Goal: Task Accomplishment & Management: Manage account settings

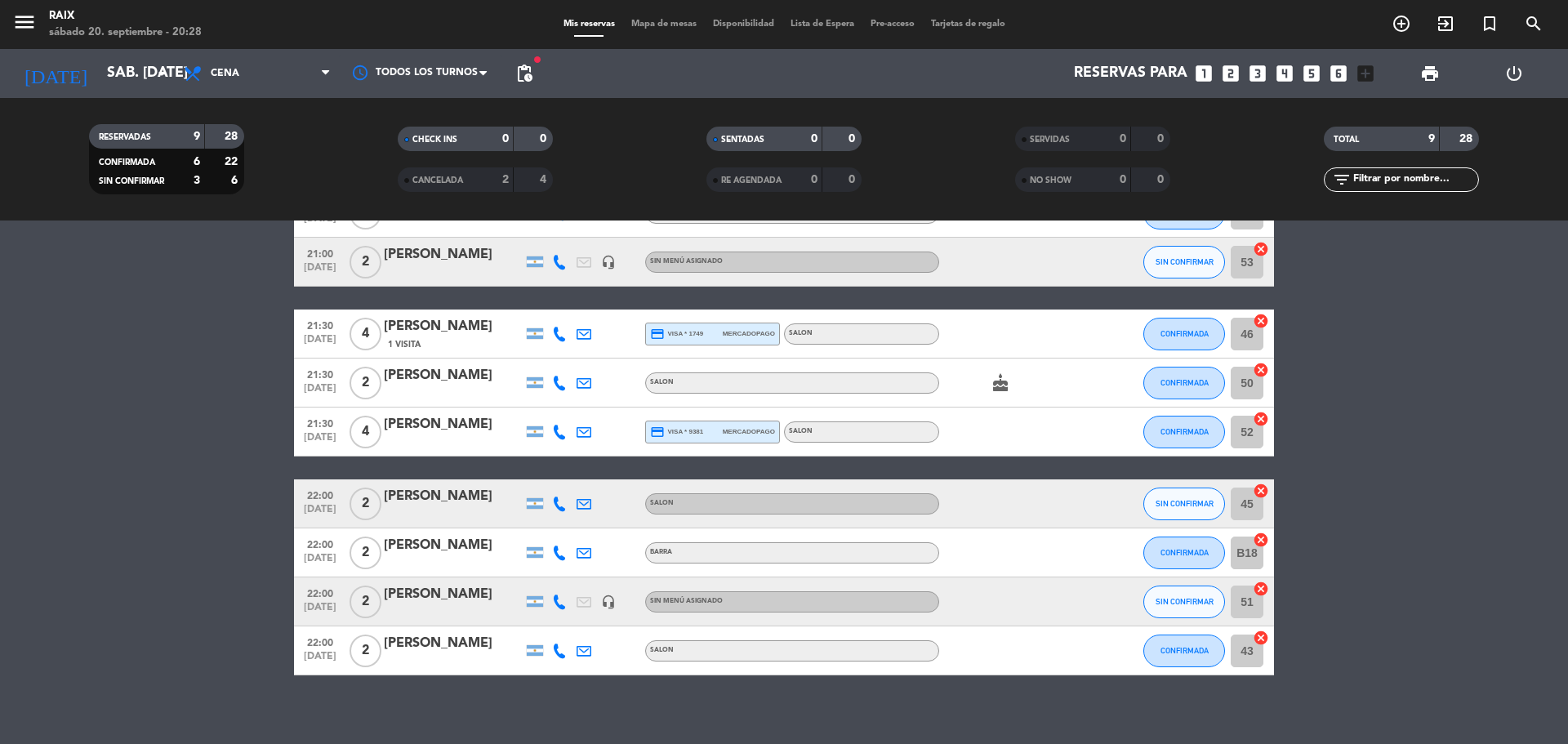
scroll to position [120, 0]
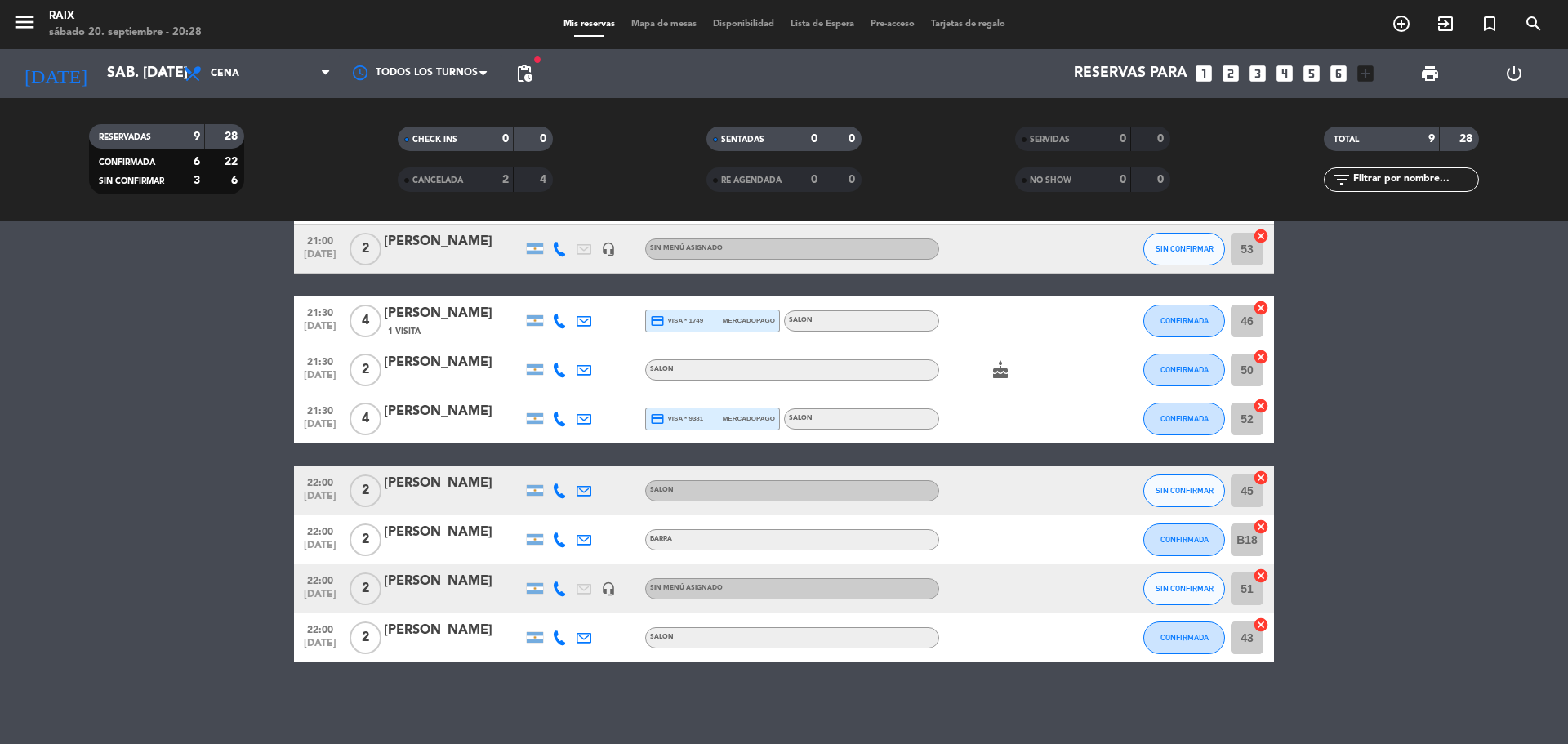
click at [478, 594] on div at bounding box center [453, 600] width 139 height 13
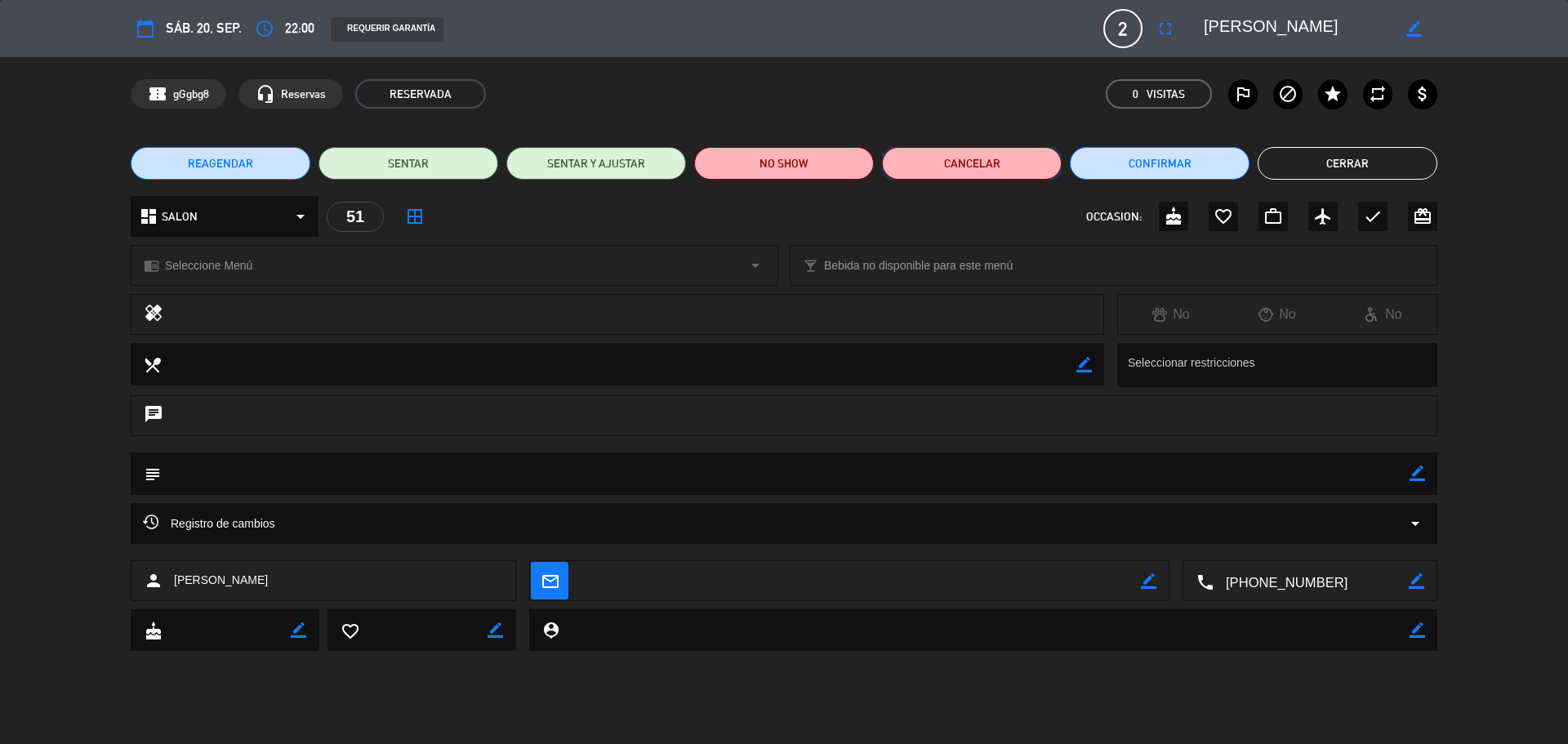
click at [990, 160] on button "Cancelar" at bounding box center [971, 163] width 180 height 33
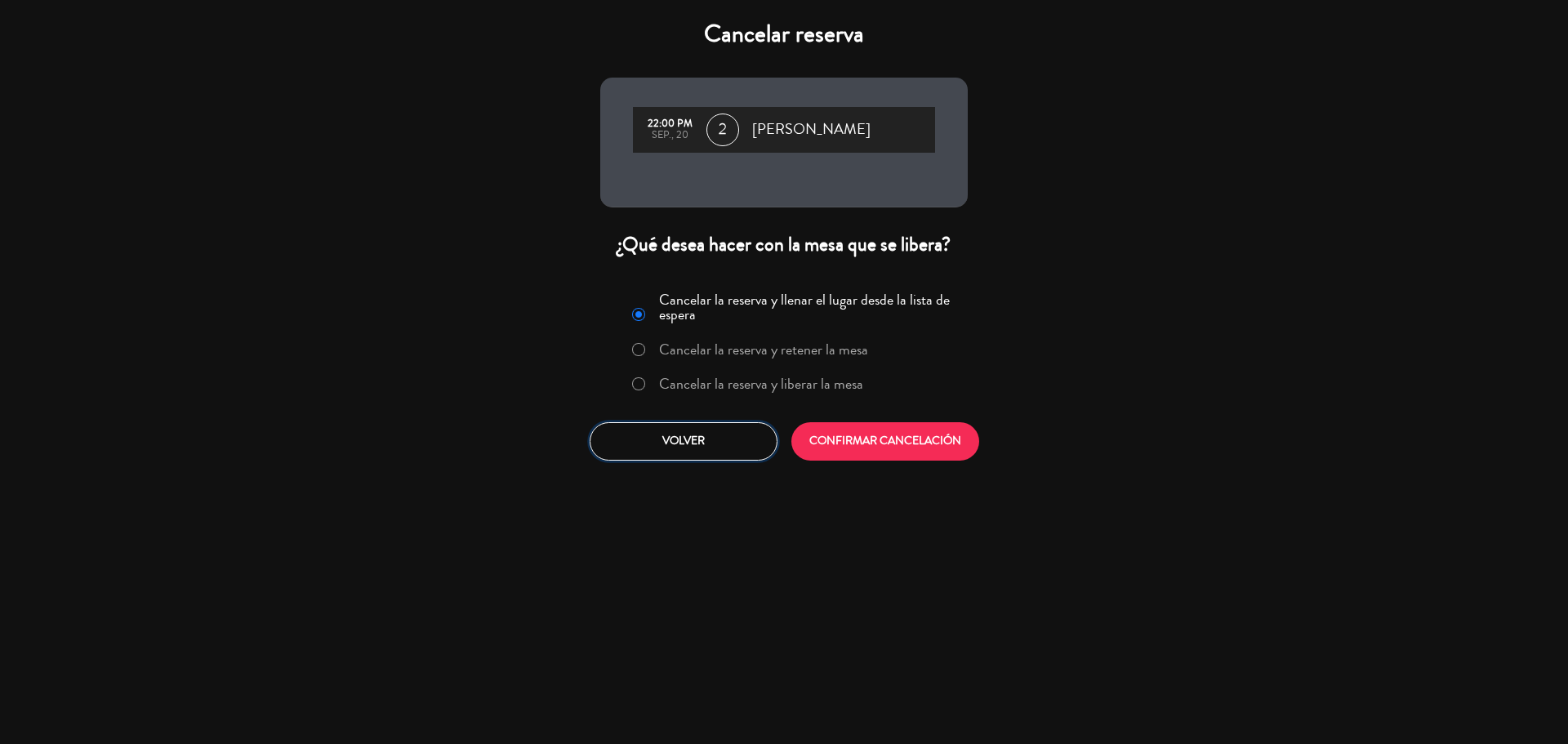
click at [747, 441] on button "Volver" at bounding box center [683, 441] width 188 height 39
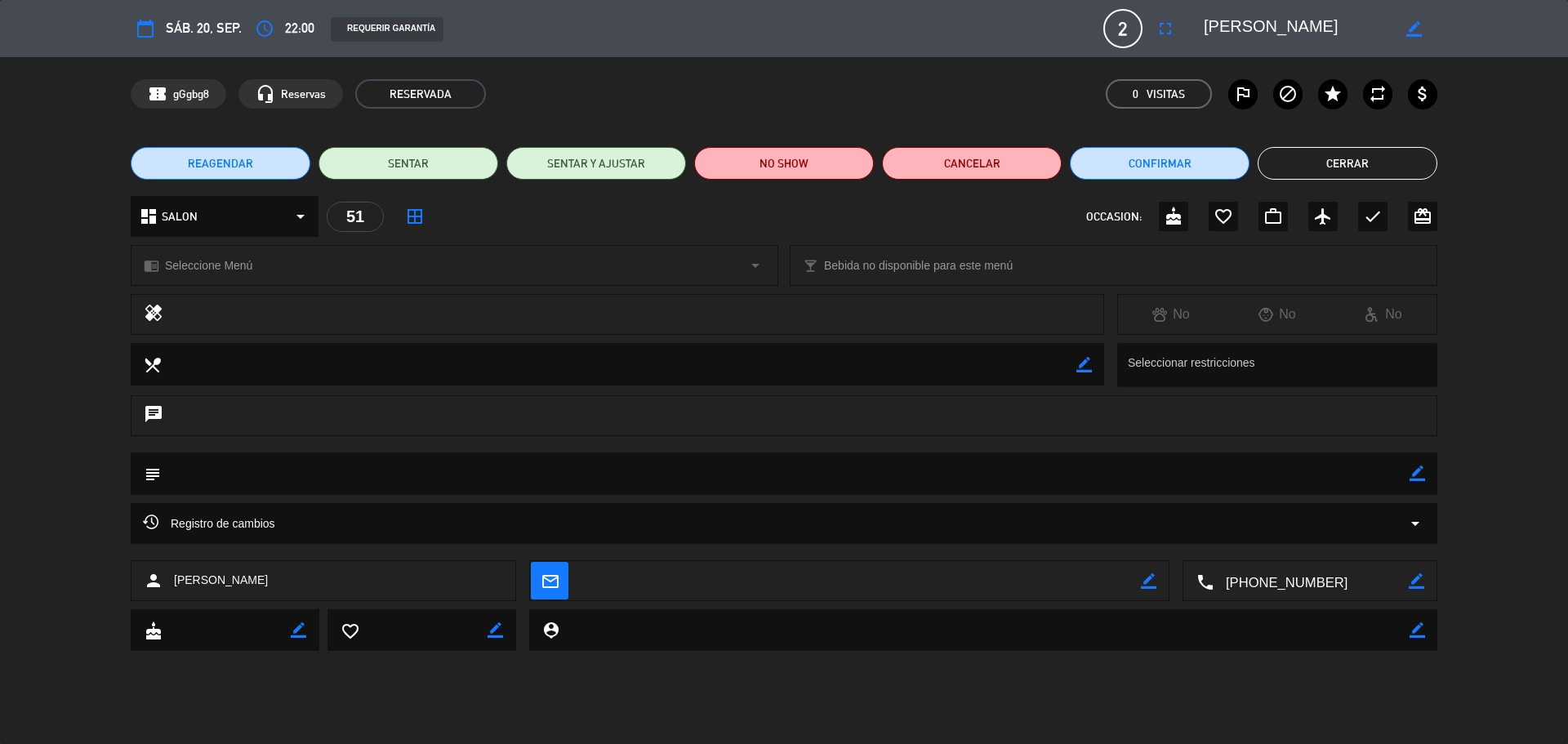
click at [1338, 163] on button "Cerrar" at bounding box center [1347, 163] width 180 height 33
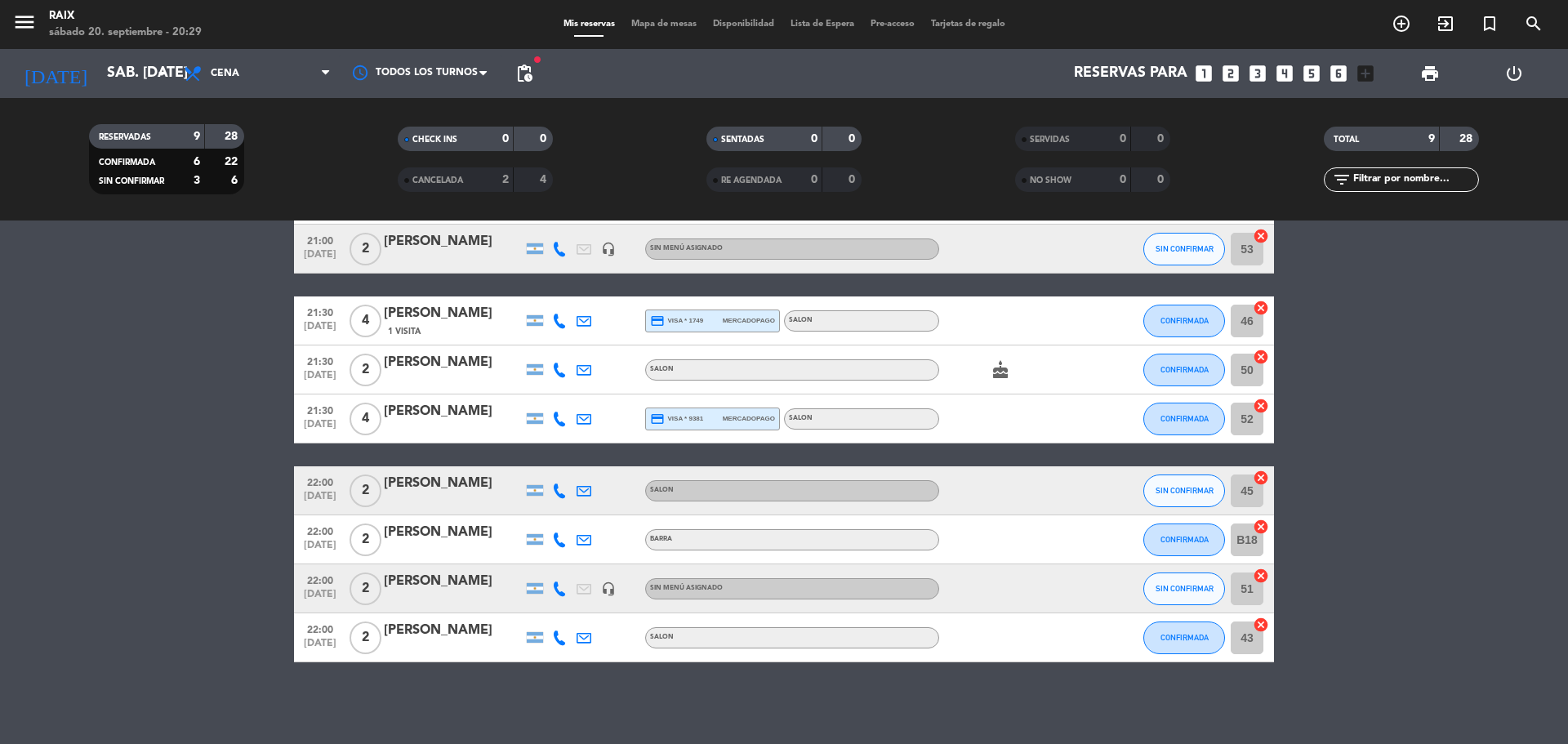
click at [101, 510] on bookings-row "21:00 [DATE] 8 [PERSON_NAME] headset_mic Sin menú asignado CONFIRMADA 41 cancel…" at bounding box center [784, 418] width 1568 height 486
click at [147, 528] on bookings-row "21:00 [DATE] 8 [PERSON_NAME] headset_mic Sin menú asignado CONFIRMADA 41 cancel…" at bounding box center [784, 418] width 1568 height 486
click at [463, 589] on div "[PERSON_NAME]" at bounding box center [453, 582] width 139 height 21
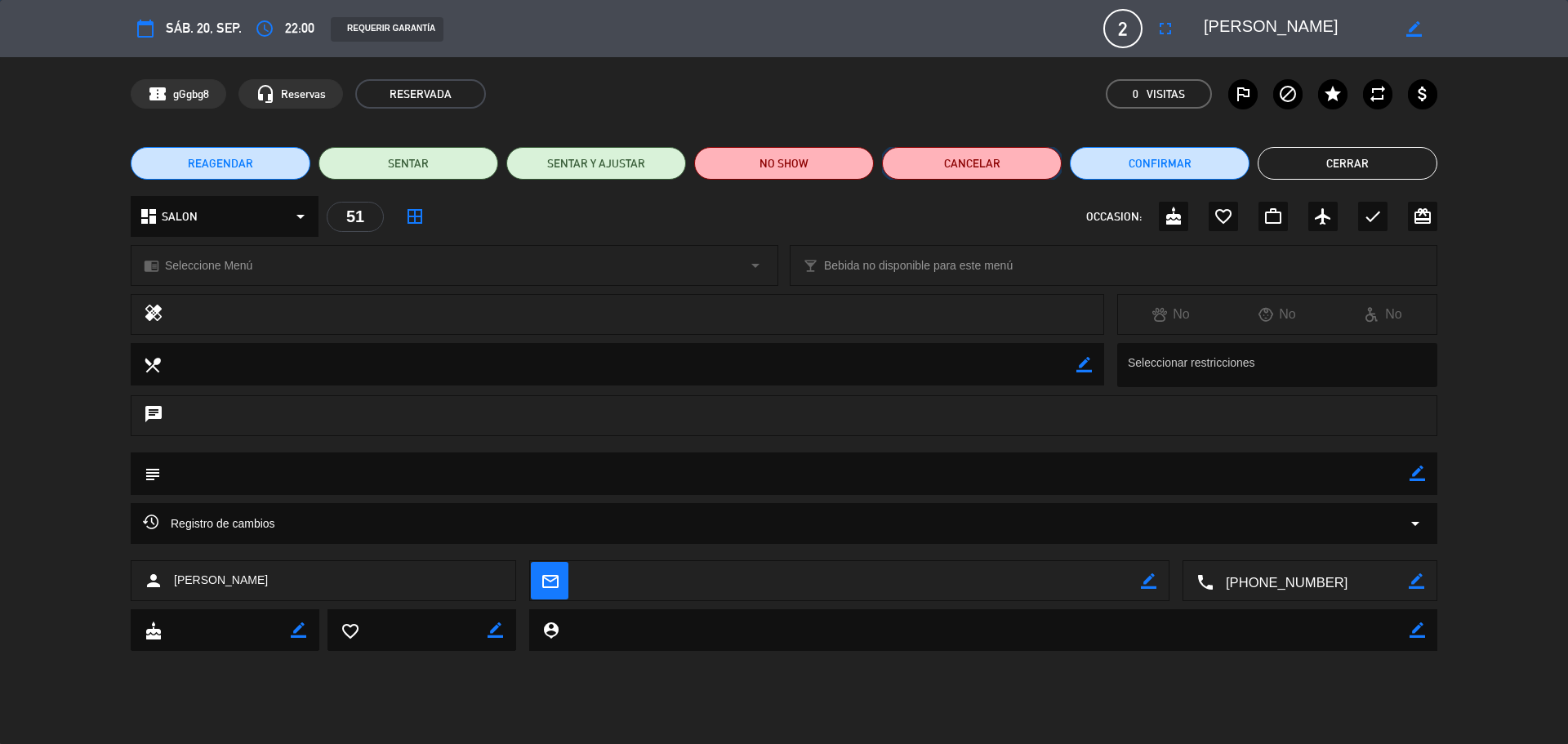
click at [1003, 156] on button "Cancelar" at bounding box center [971, 163] width 180 height 33
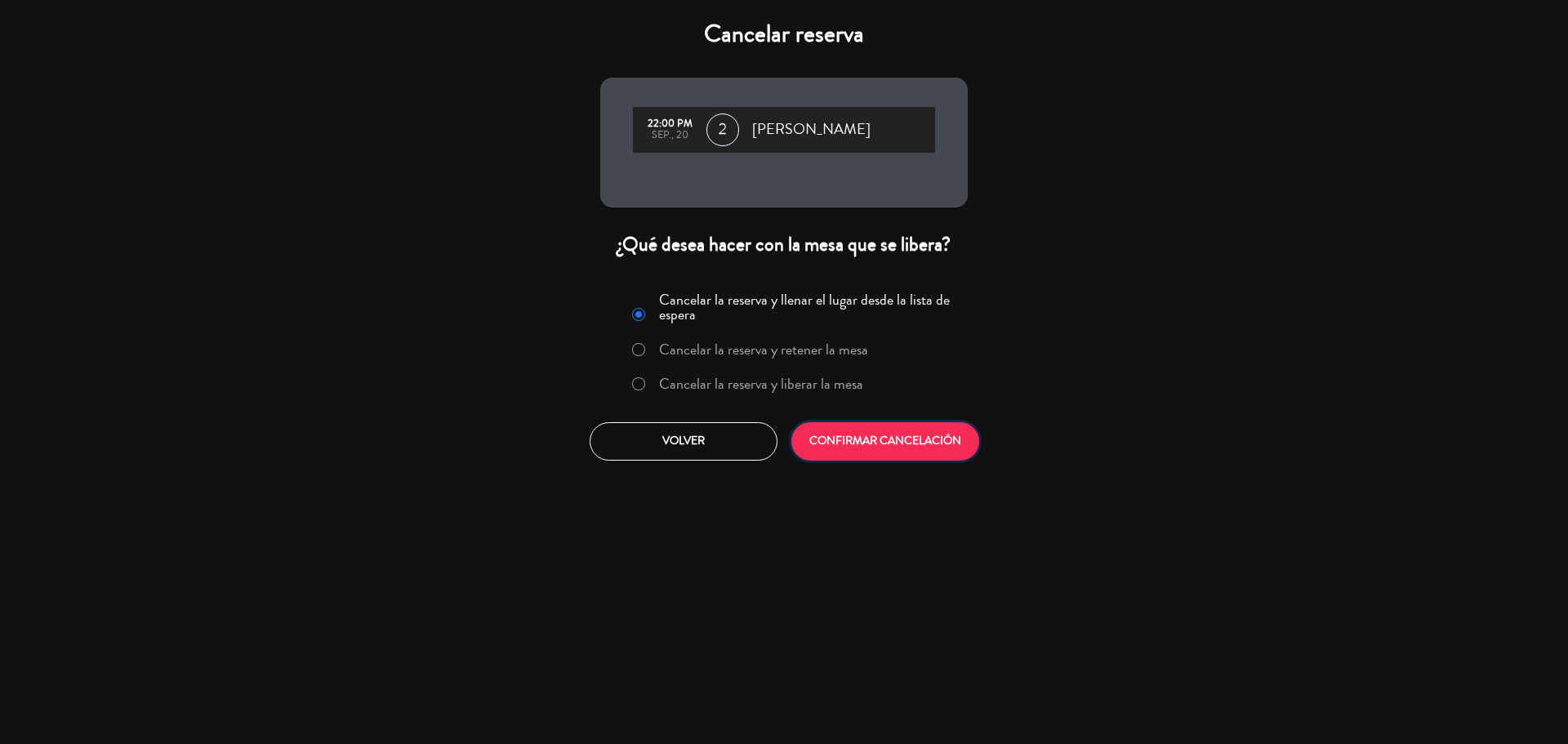
click at [851, 440] on button "CONFIRMAR CANCELACIÓN" at bounding box center [885, 441] width 188 height 39
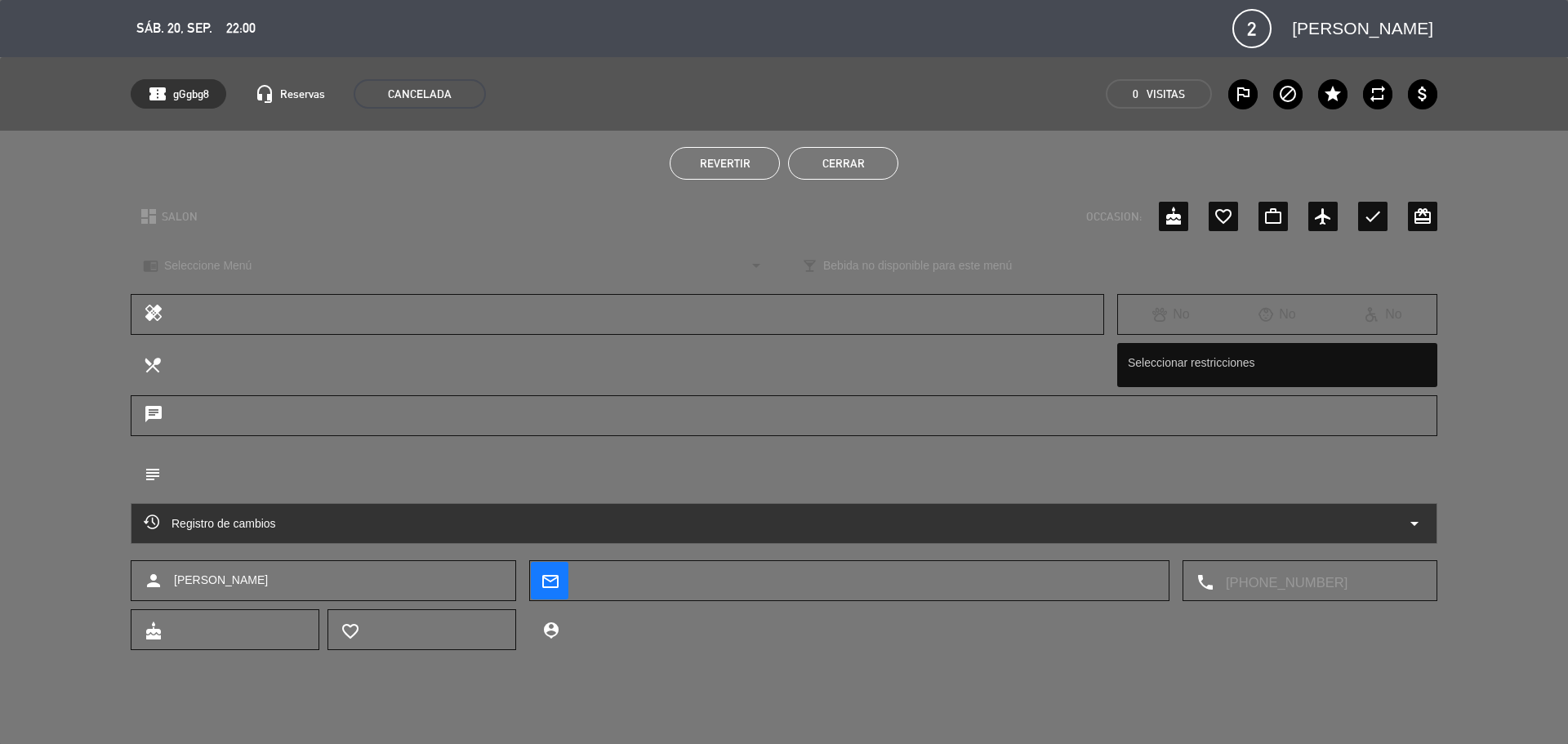
click at [849, 155] on button "Cerrar" at bounding box center [843, 163] width 110 height 33
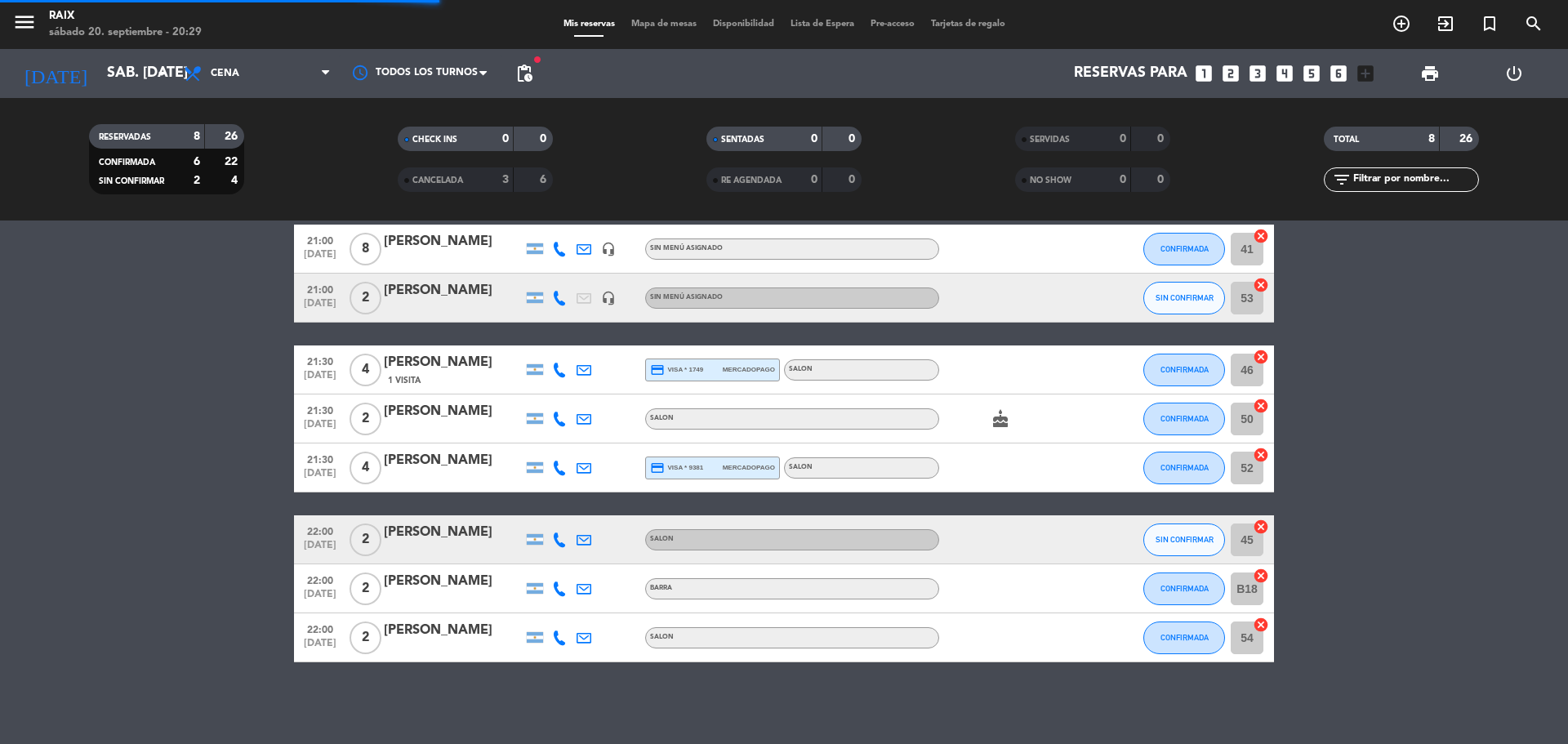
scroll to position [71, 0]
click at [169, 599] on bookings-row "21:00 [DATE] 8 [PERSON_NAME] headset_mic Sin menú asignado CONFIRMADA 41 cancel…" at bounding box center [784, 443] width 1568 height 437
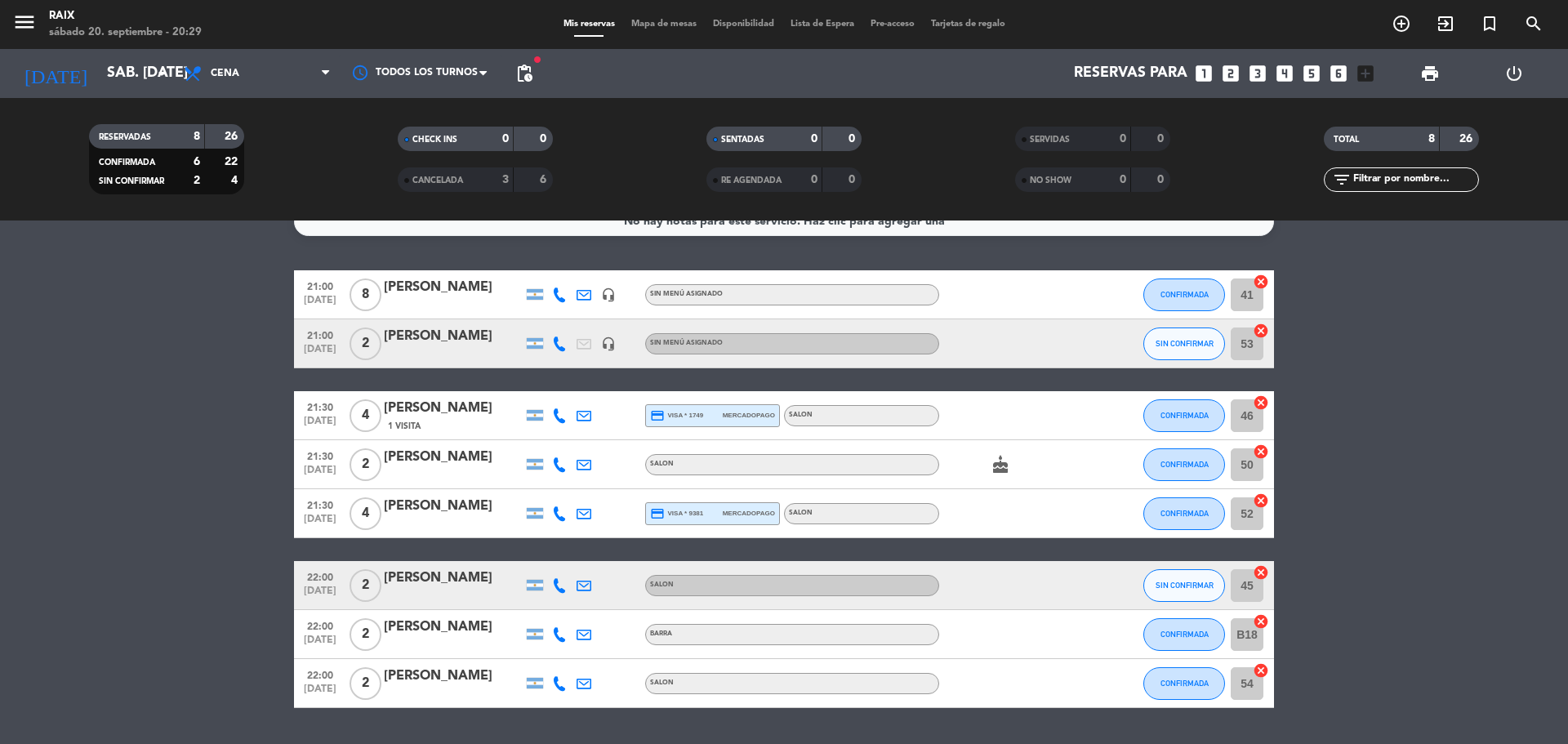
scroll to position [0, 0]
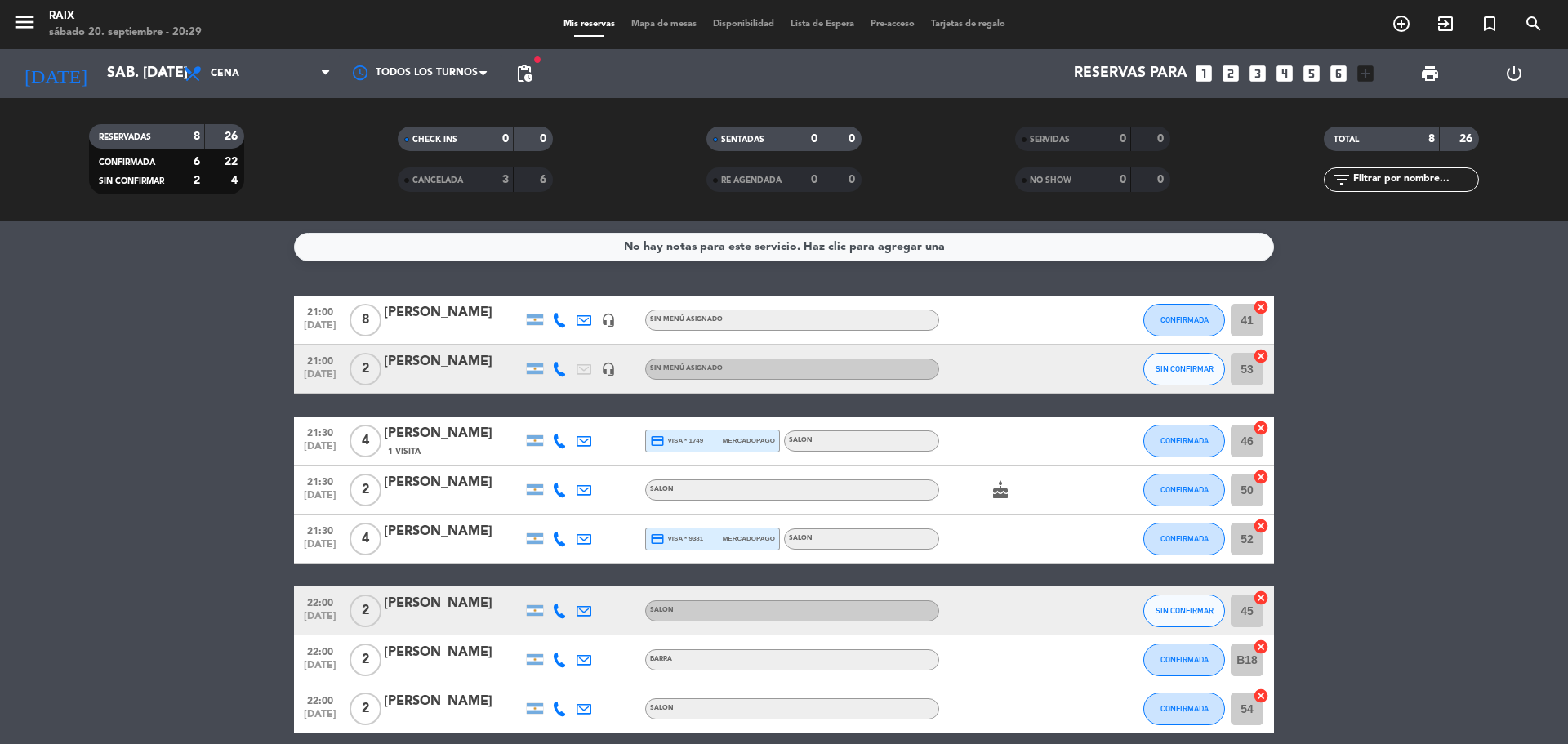
click at [1231, 67] on icon "looks_two" at bounding box center [1231, 74] width 21 height 21
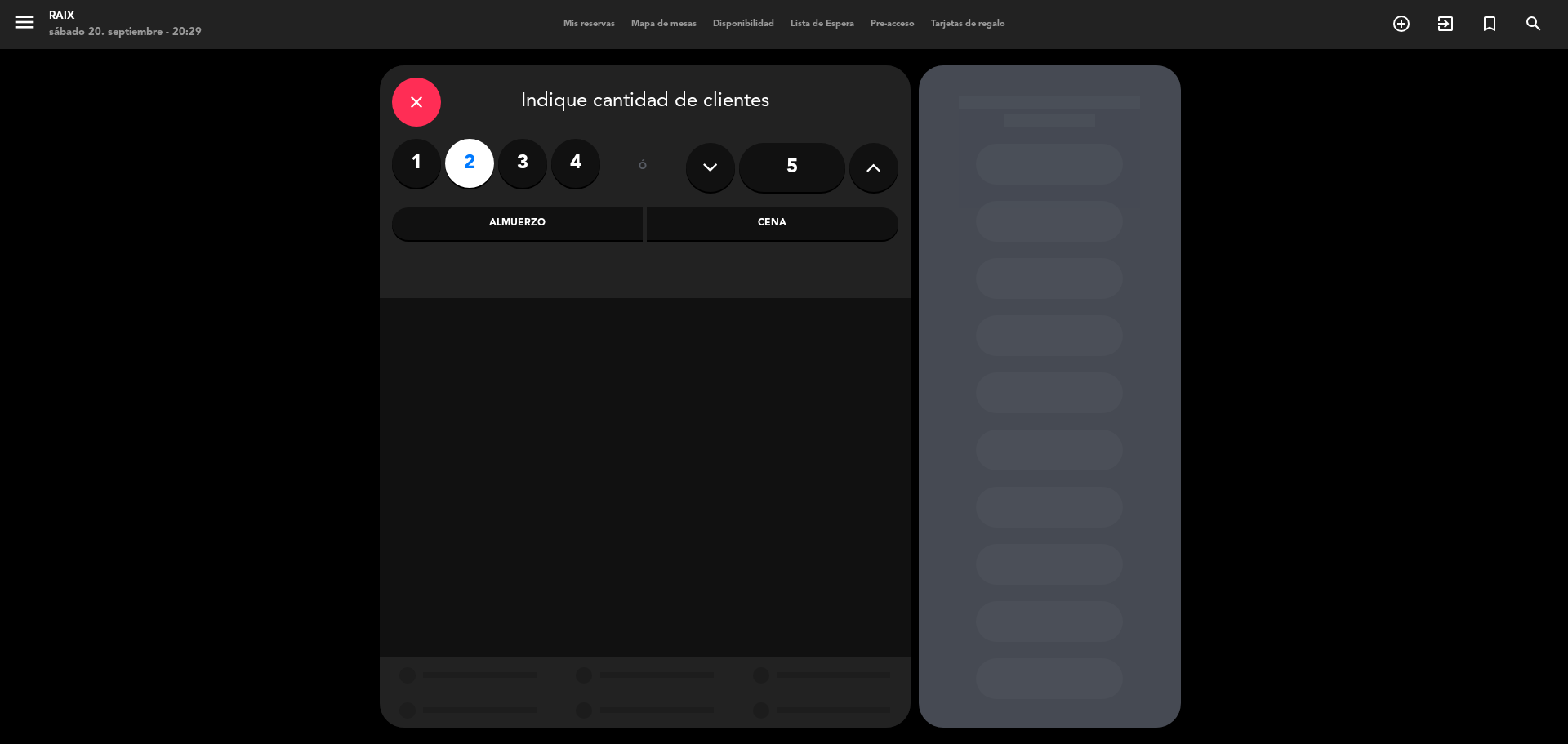
click at [712, 235] on div "Cena" at bounding box center [772, 224] width 252 height 33
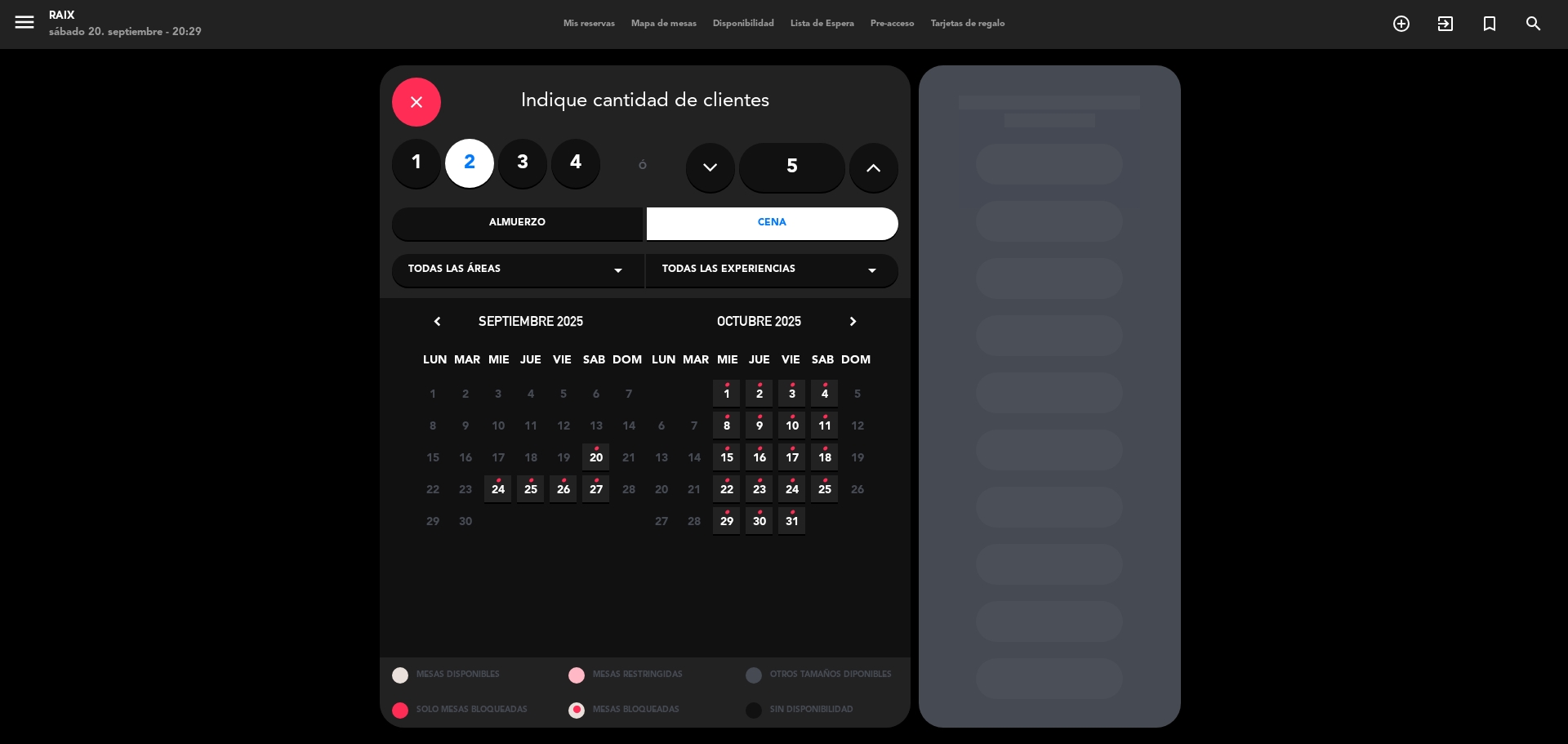
click at [601, 450] on span "20 •" at bounding box center [596, 456] width 27 height 27
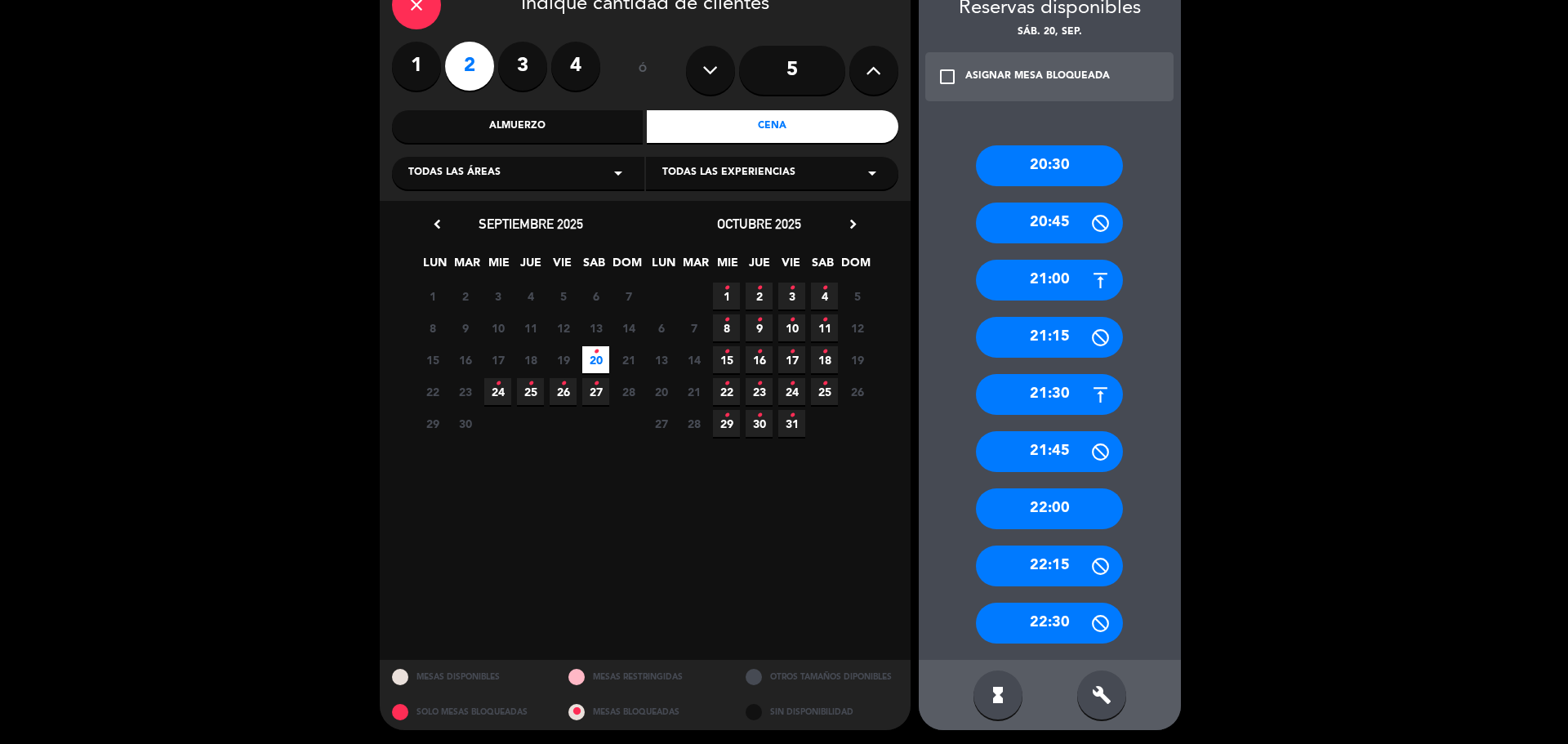
scroll to position [99, 0]
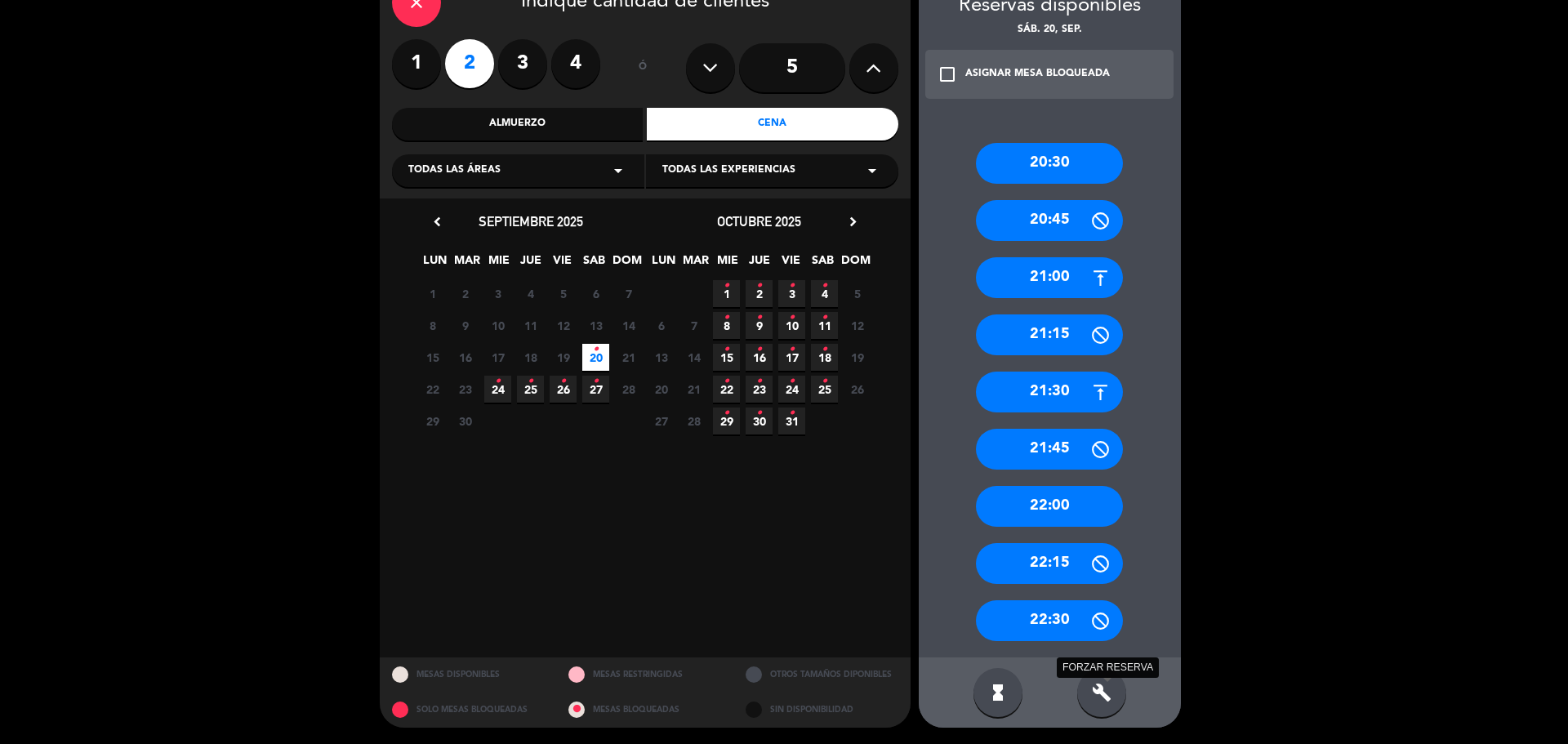
click at [1111, 695] on icon "build" at bounding box center [1102, 692] width 20 height 20
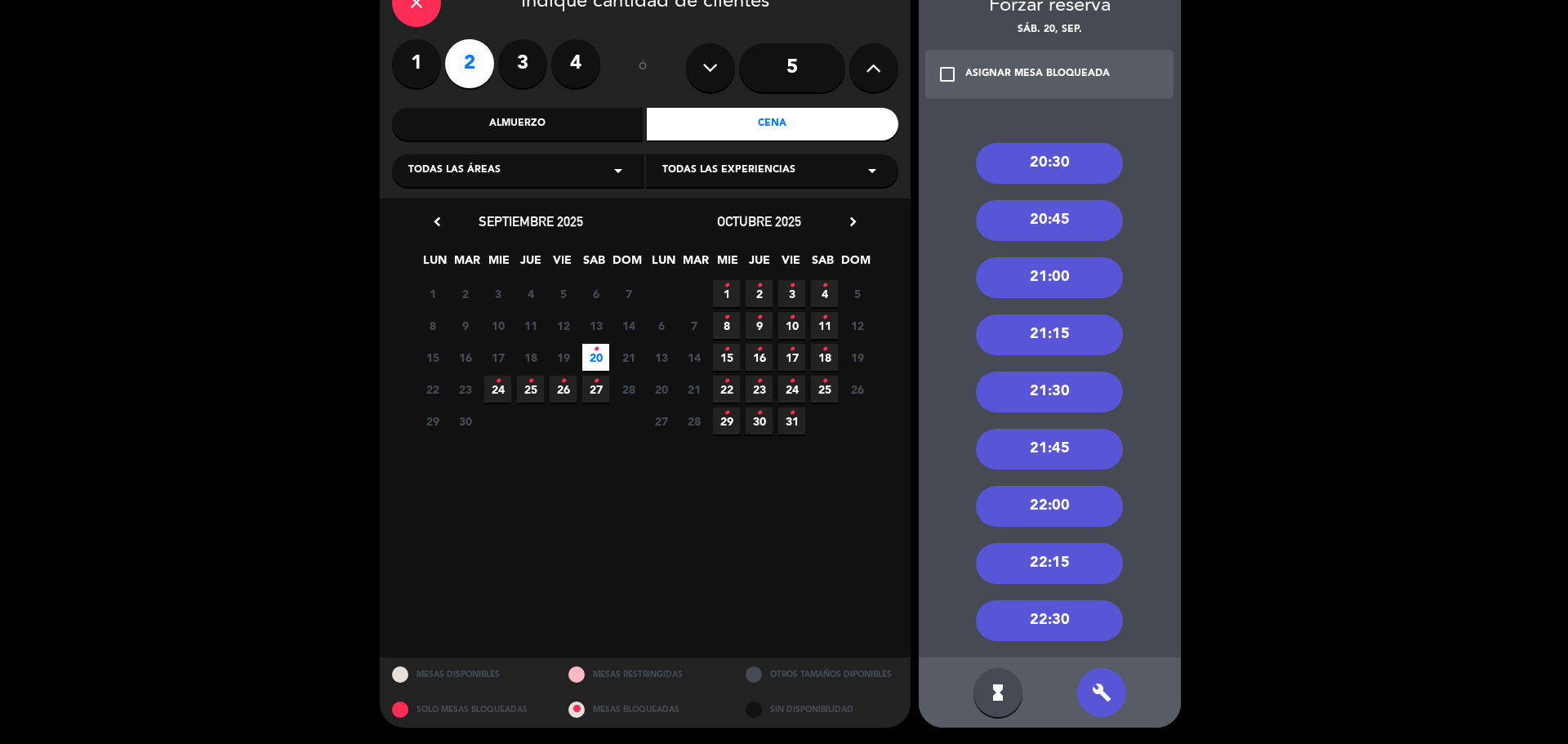
click at [1050, 275] on div "21:00" at bounding box center [1049, 278] width 147 height 41
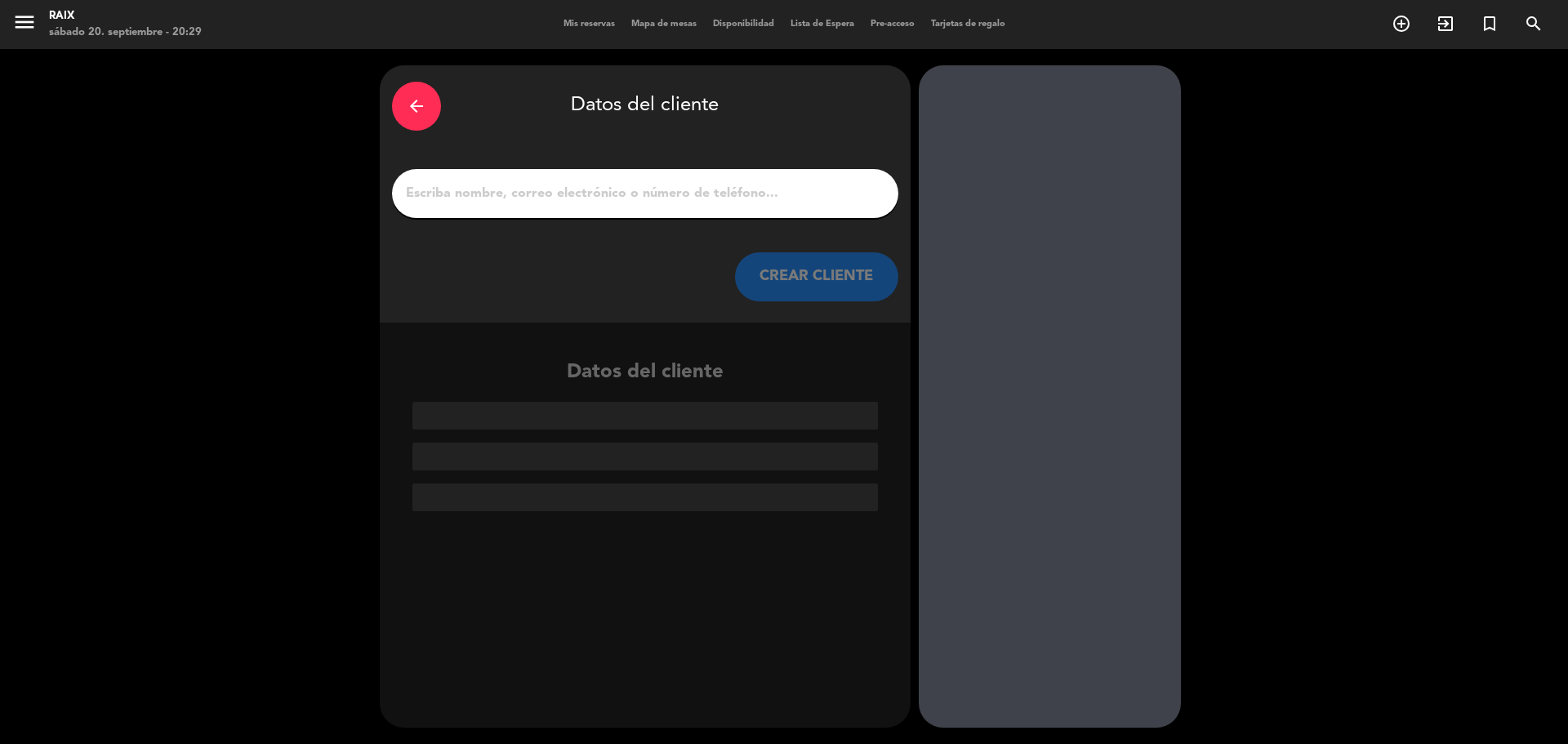
click at [553, 196] on input "1" at bounding box center [645, 194] width 482 height 23
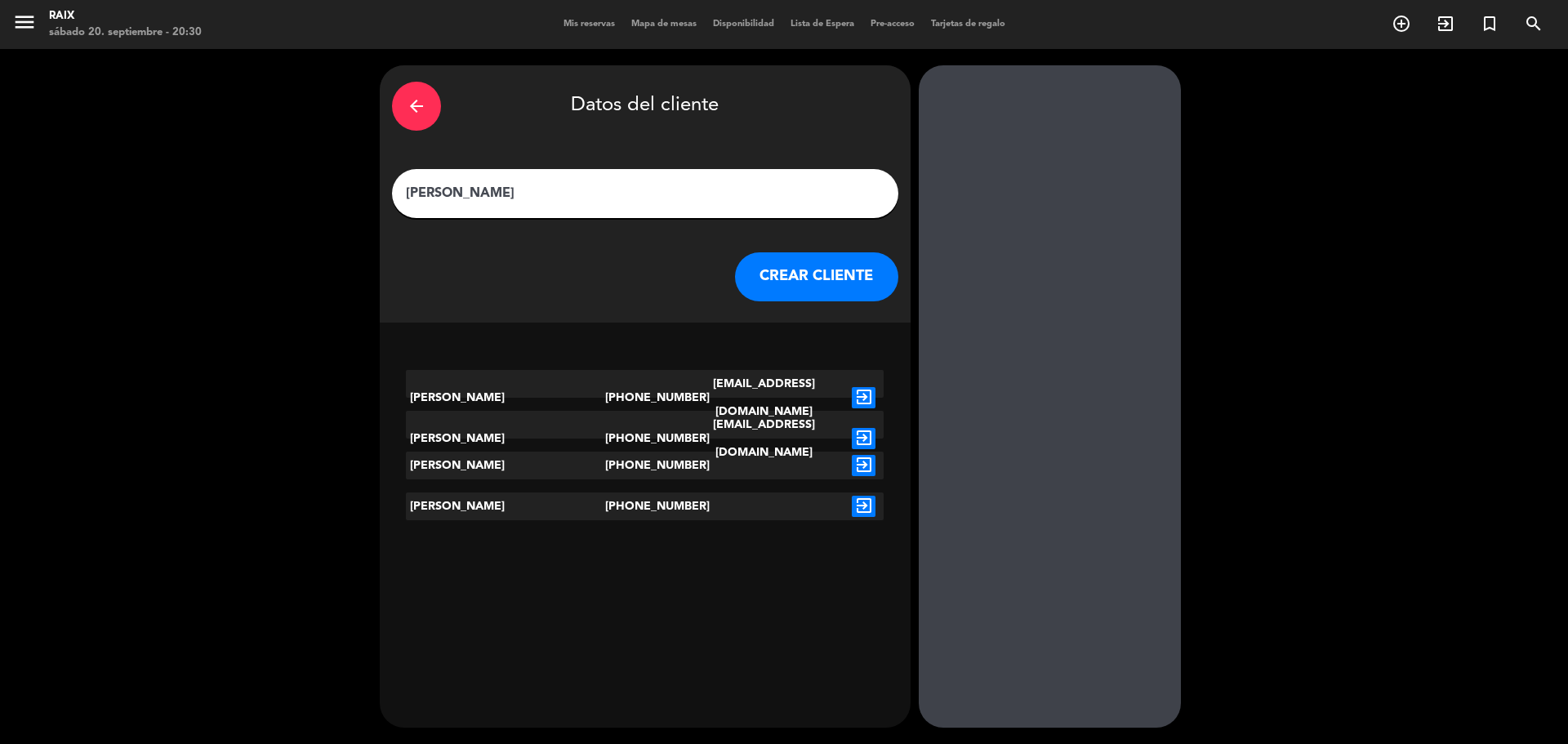
type input "[PERSON_NAME]"
click at [856, 511] on icon "exit_to_app" at bounding box center [863, 506] width 24 height 21
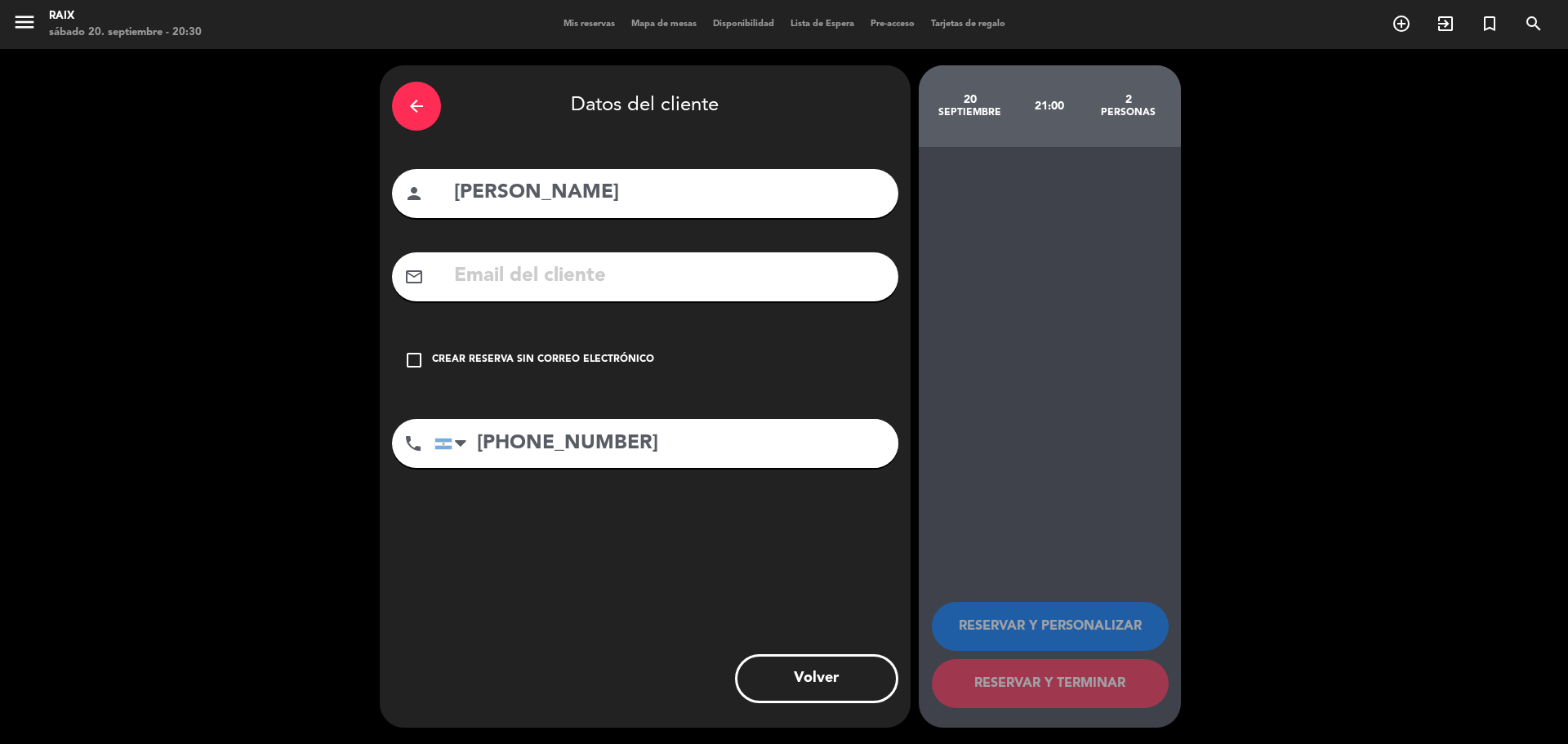
click at [611, 180] on input "[PERSON_NAME]" at bounding box center [669, 193] width 433 height 34
type input "[PERSON_NAME]"
click at [601, 357] on div "Crear reserva sin correo electrónico" at bounding box center [542, 360] width 222 height 16
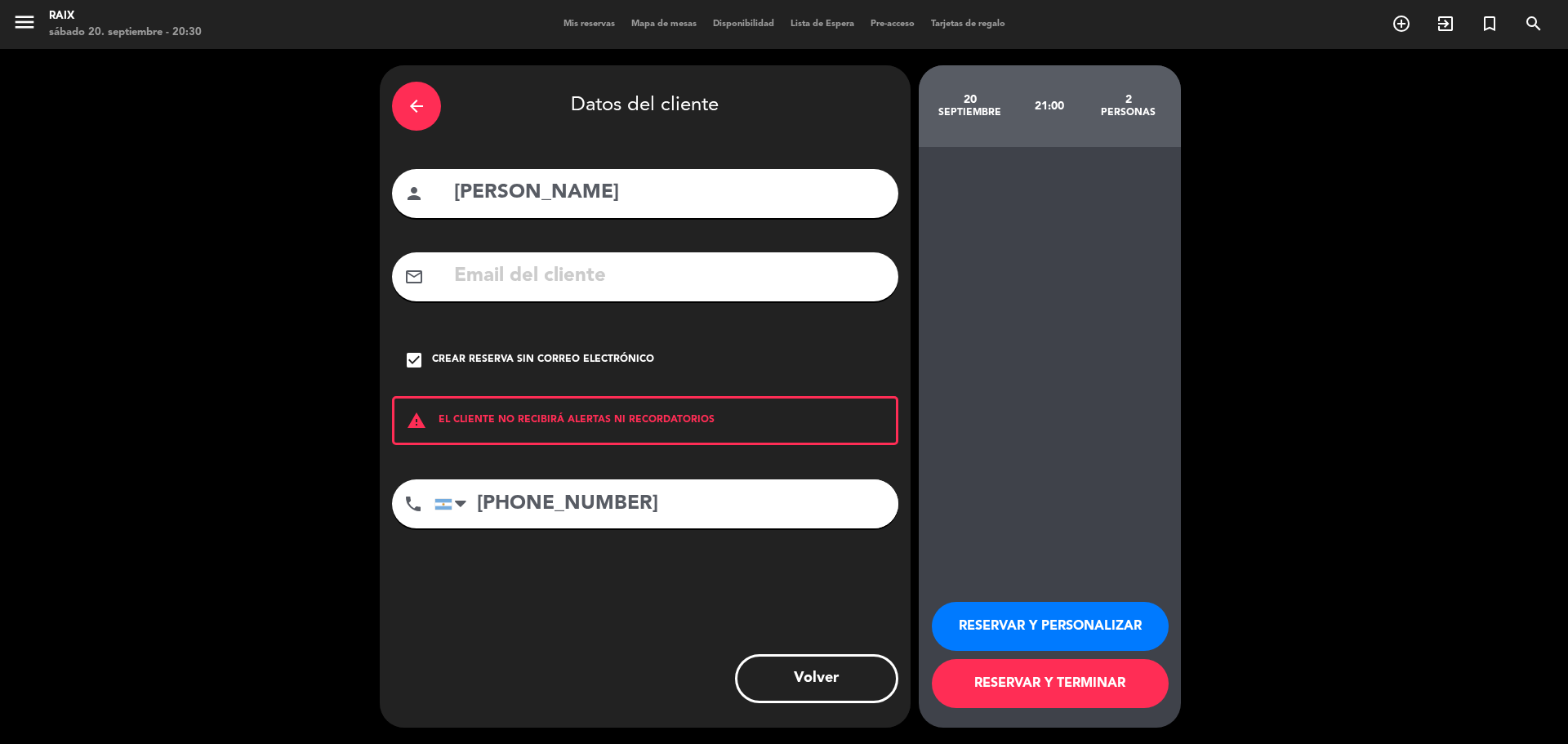
click at [1101, 678] on button "RESERVAR Y TERMINAR" at bounding box center [1050, 683] width 237 height 49
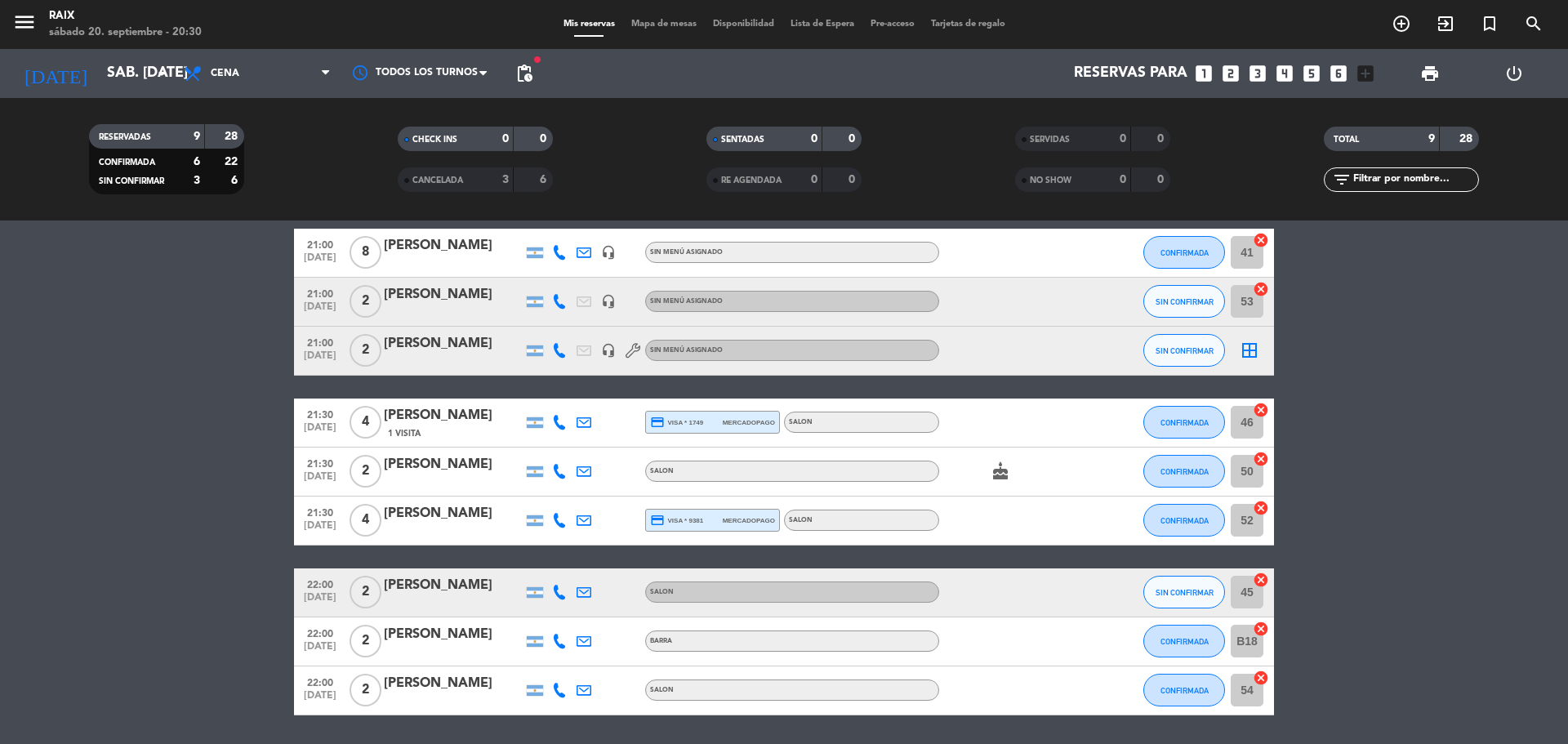
scroll to position [235, 0]
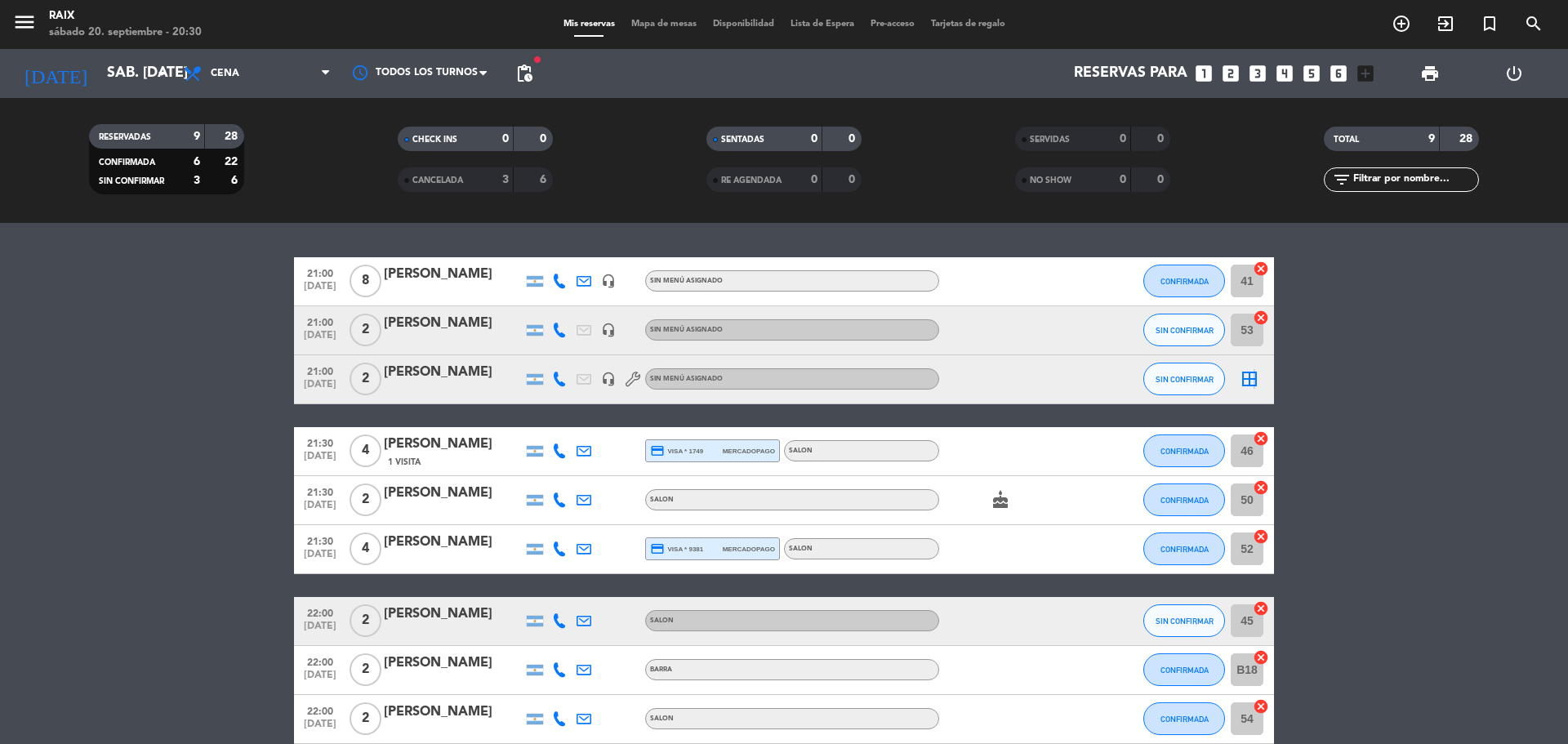
click at [1253, 377] on icon "border_all" at bounding box center [1250, 379] width 20 height 20
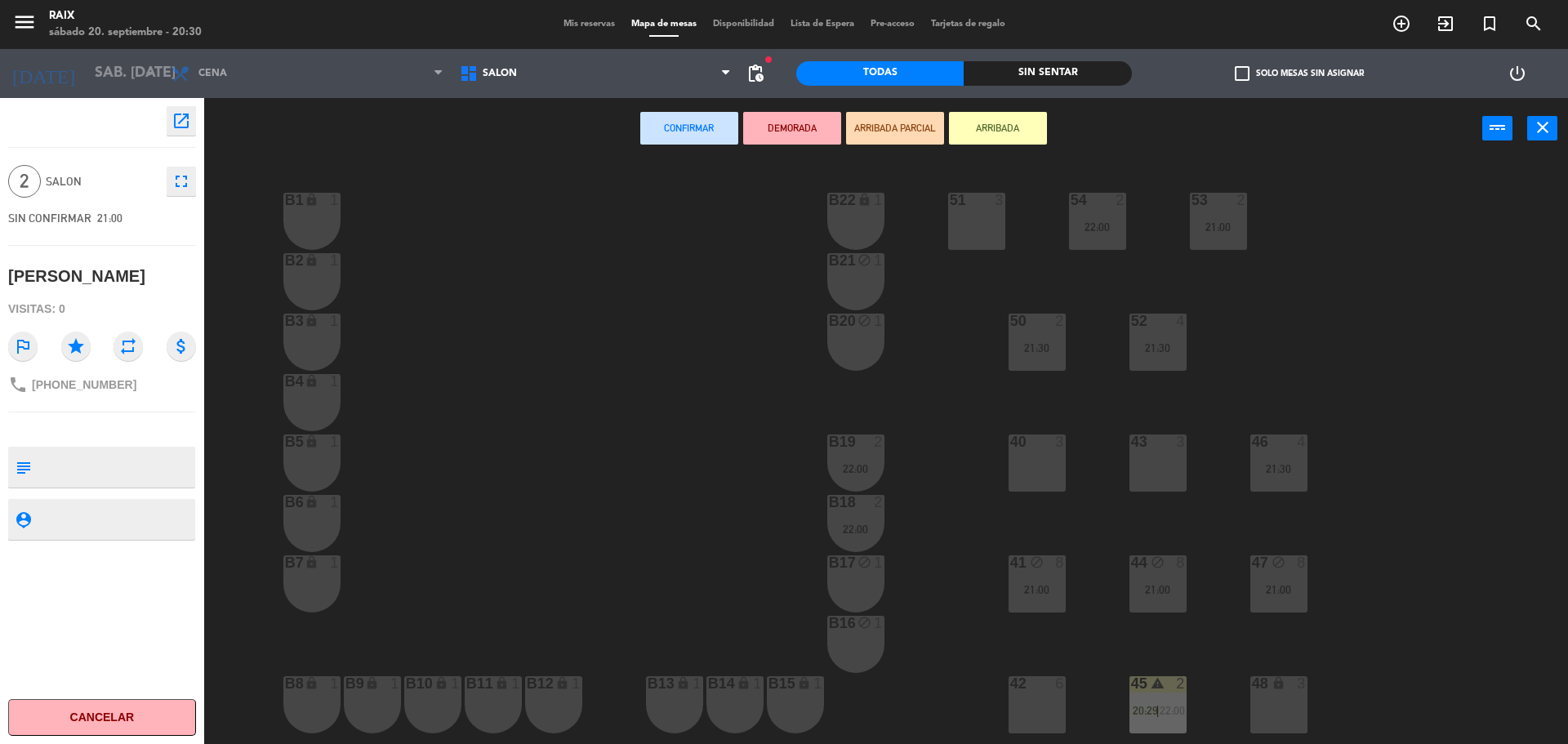
click at [972, 235] on div "51 3" at bounding box center [976, 221] width 57 height 57
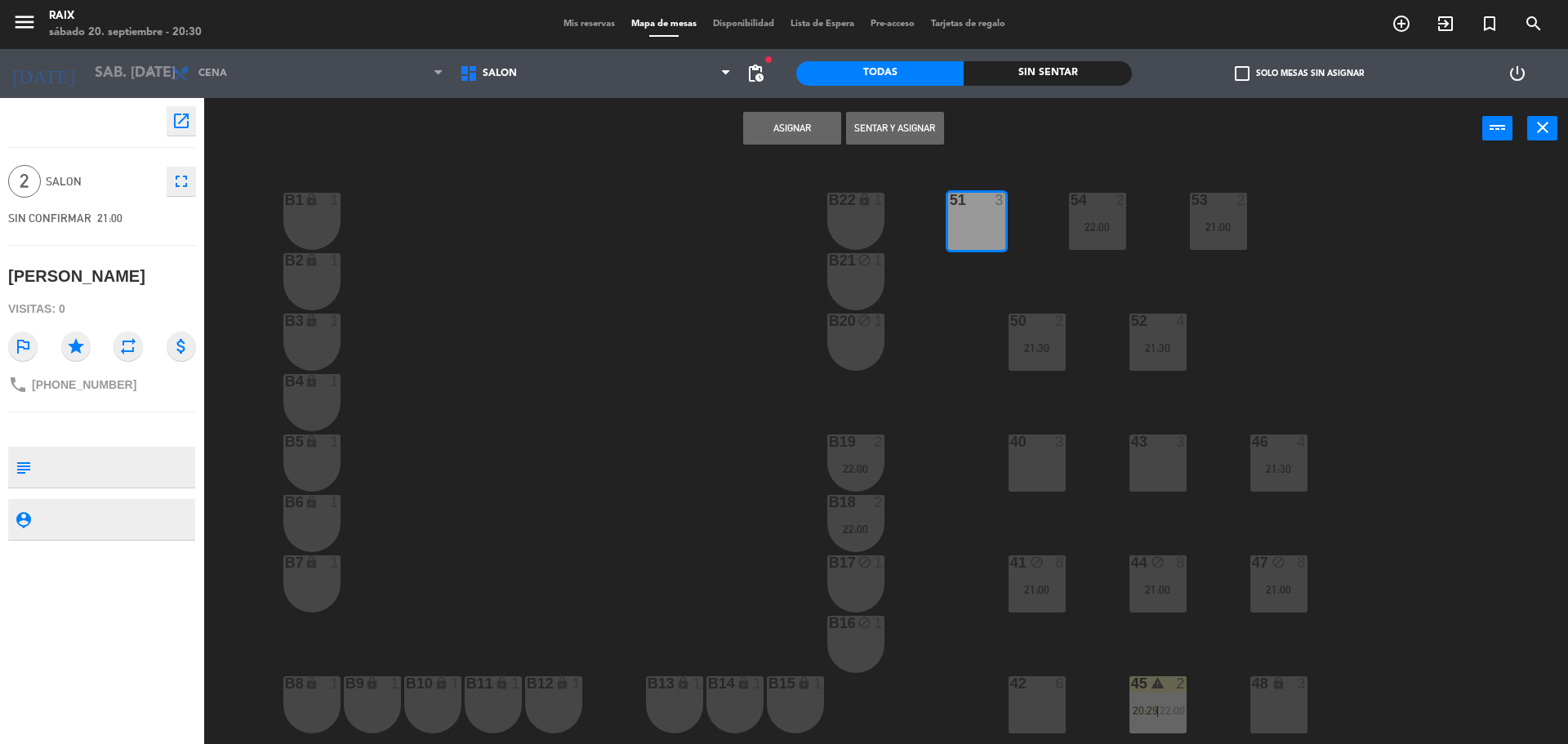
click at [1177, 463] on div "43 3" at bounding box center [1158, 463] width 57 height 57
click at [950, 197] on div "51" at bounding box center [949, 200] width 1 height 15
click at [800, 130] on button "Asignar" at bounding box center [792, 128] width 98 height 33
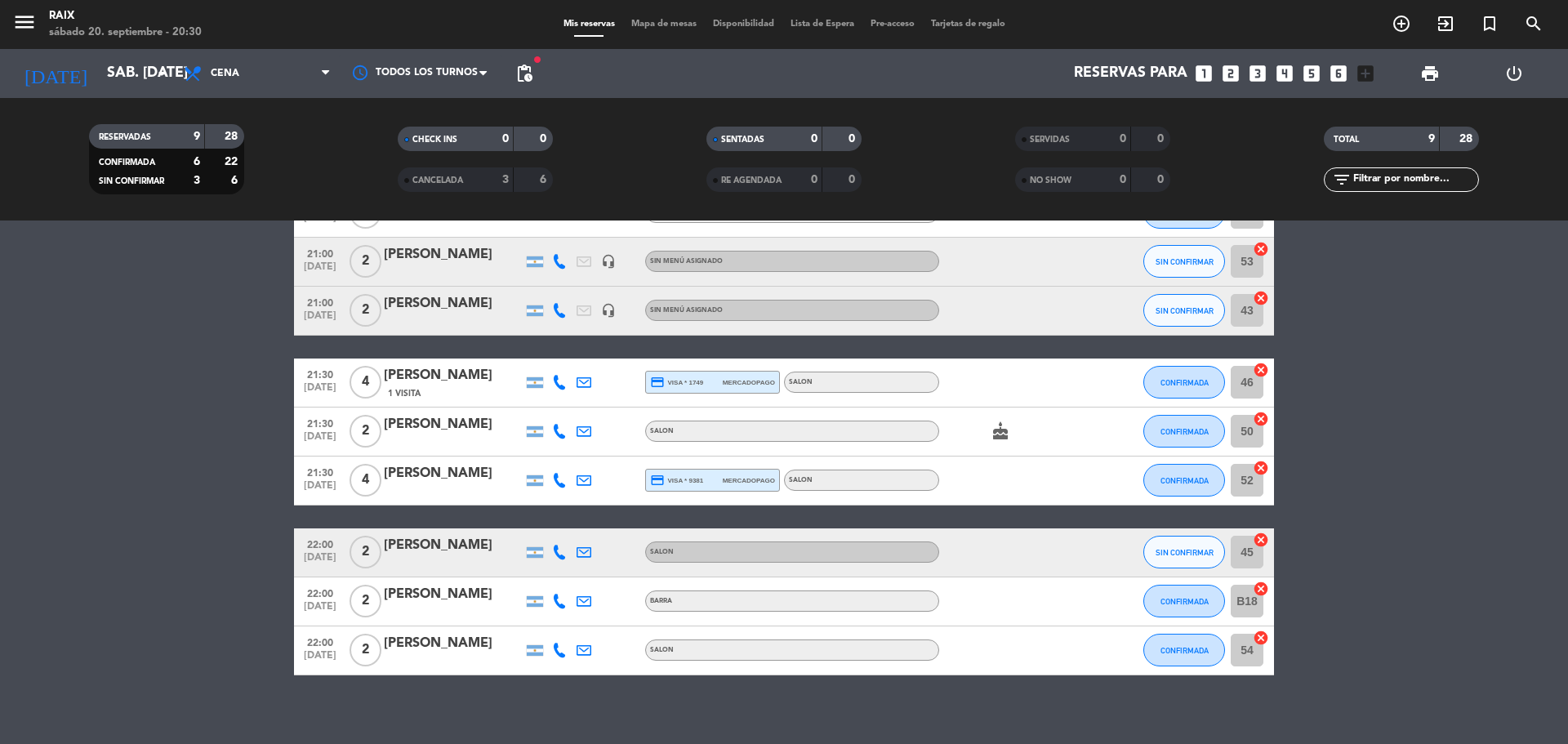
scroll to position [316, 0]
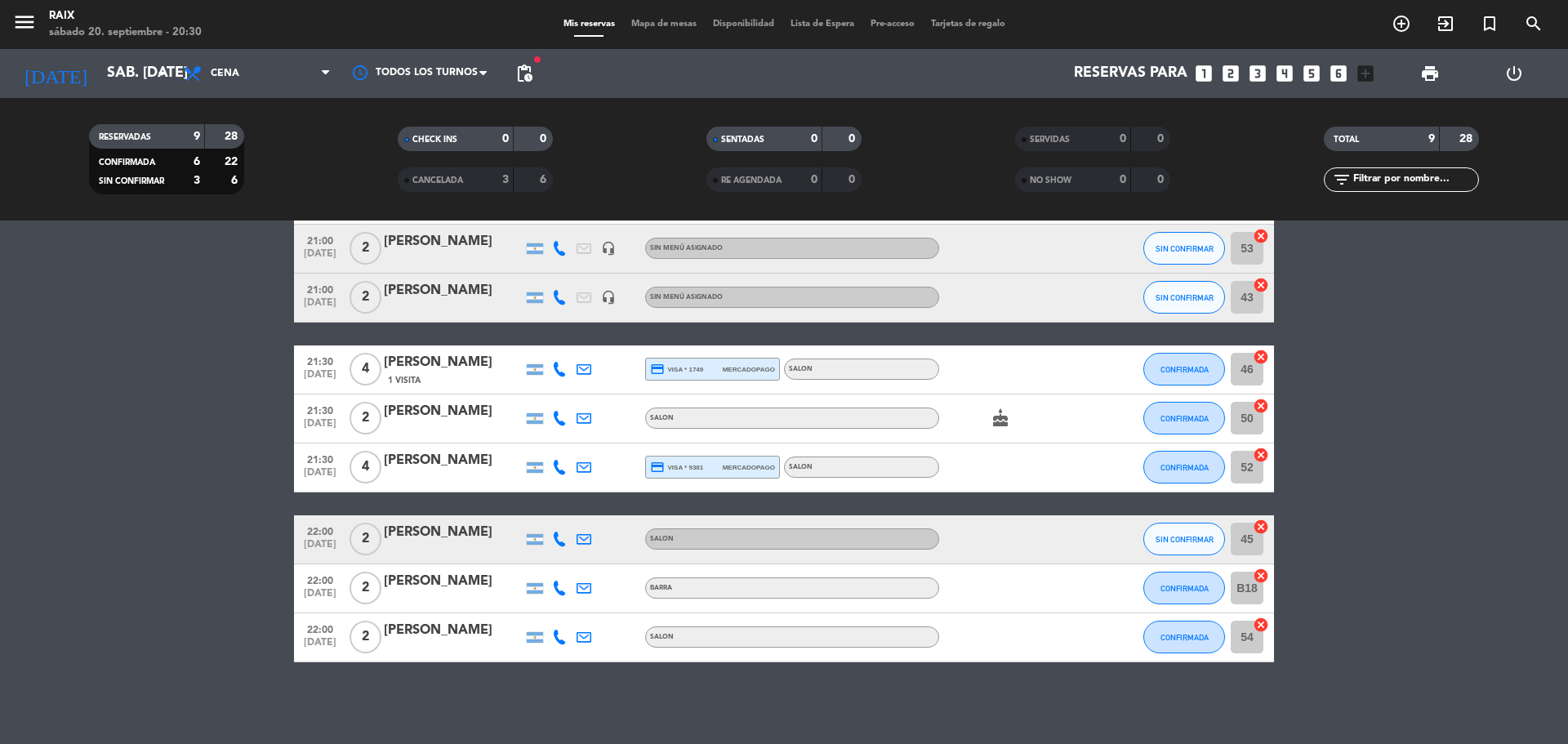
click at [1260, 523] on icon "cancel" at bounding box center [1261, 527] width 16 height 16
click at [1247, 535] on icon "border_all" at bounding box center [1250, 539] width 20 height 20
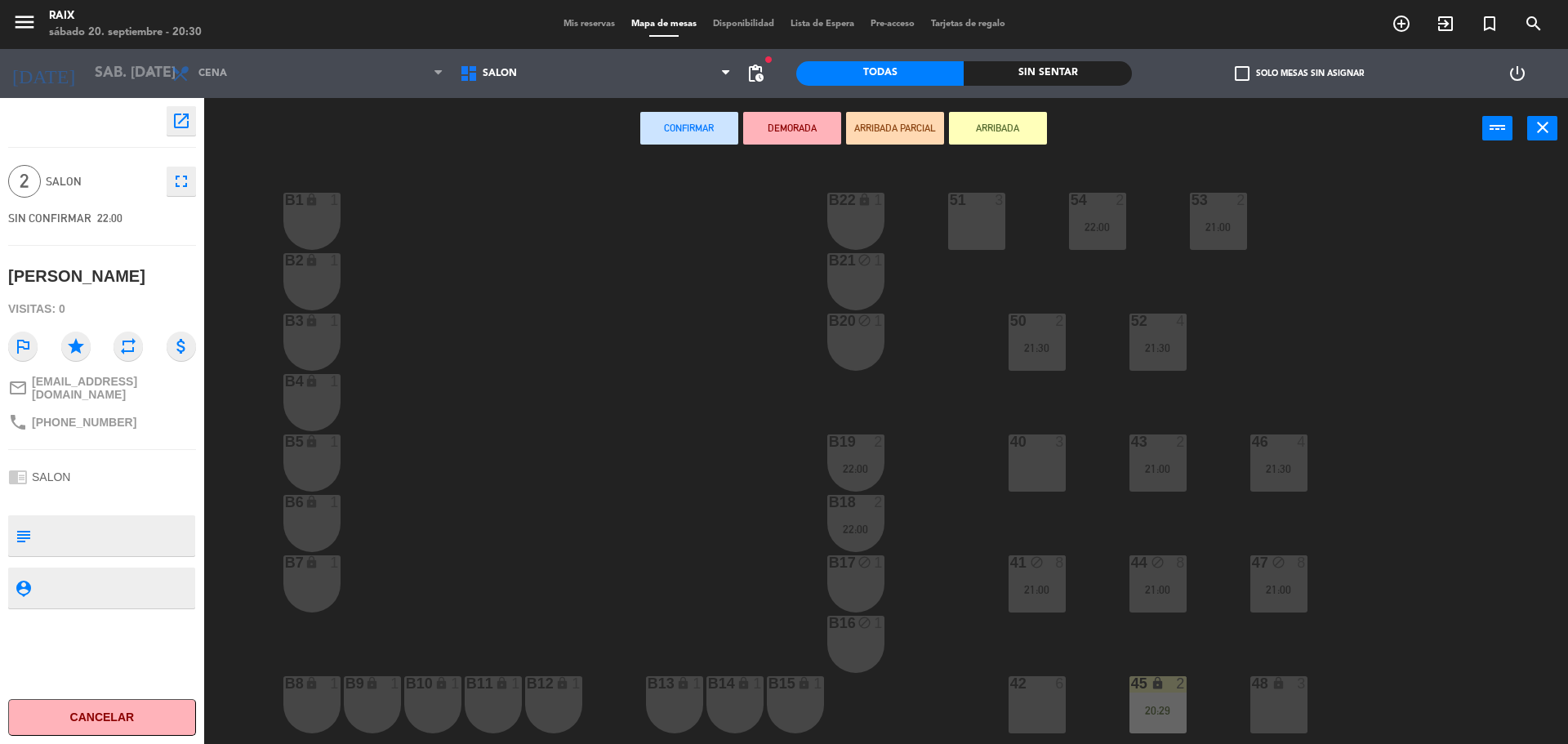
click at [967, 227] on div "51 3" at bounding box center [976, 221] width 57 height 57
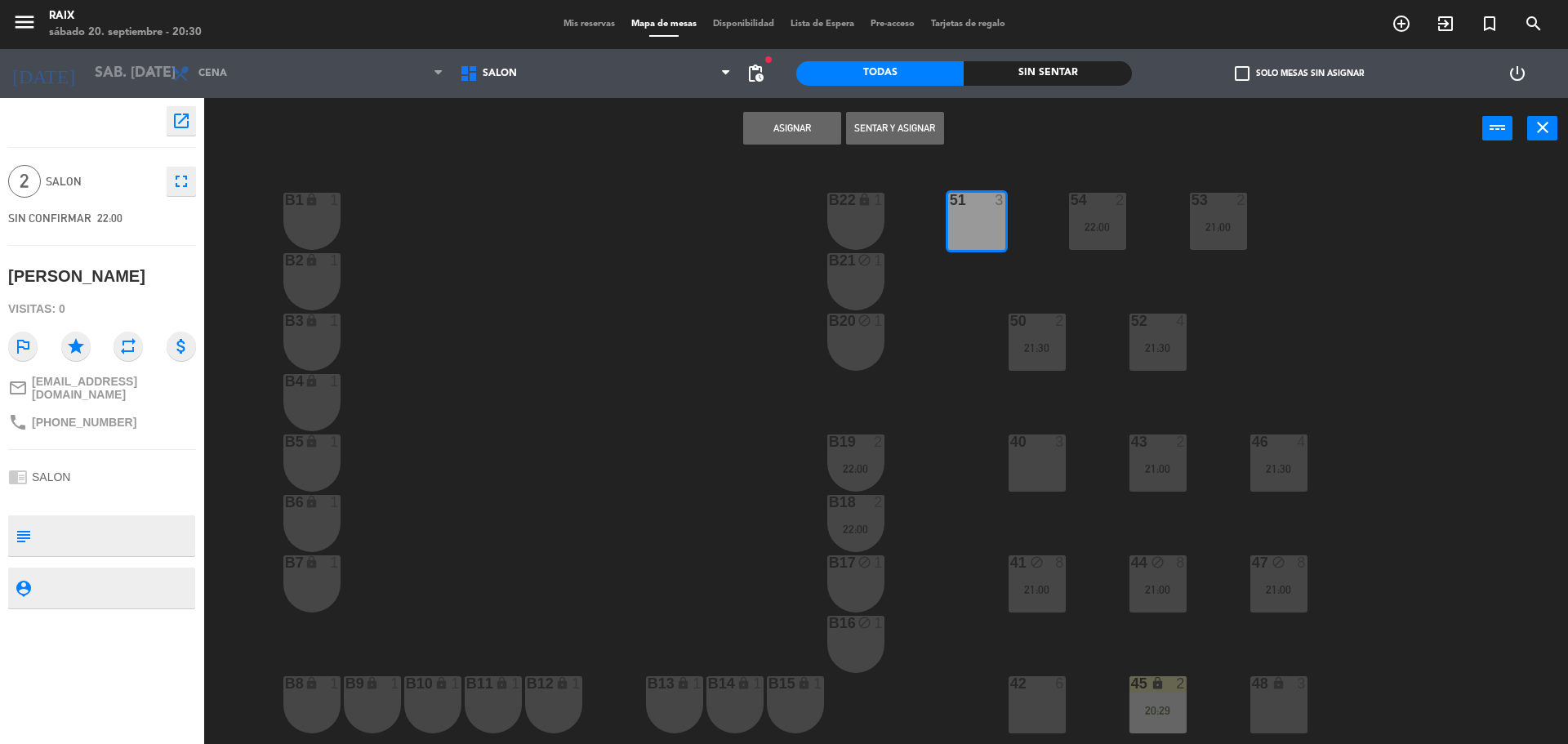
click at [802, 112] on button "Asignar" at bounding box center [792, 128] width 98 height 33
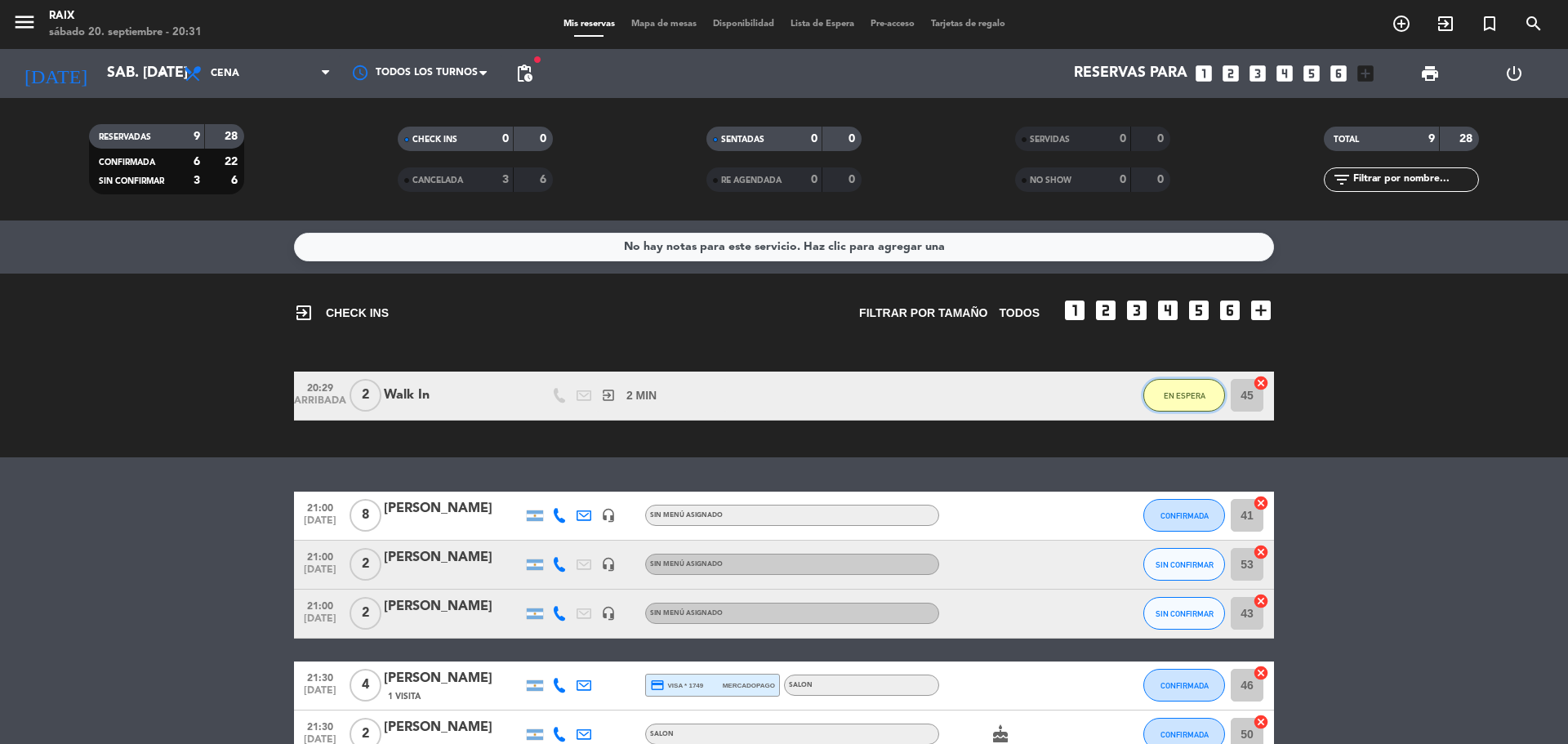
click at [1202, 398] on span "EN ESPERA" at bounding box center [1184, 395] width 42 height 9
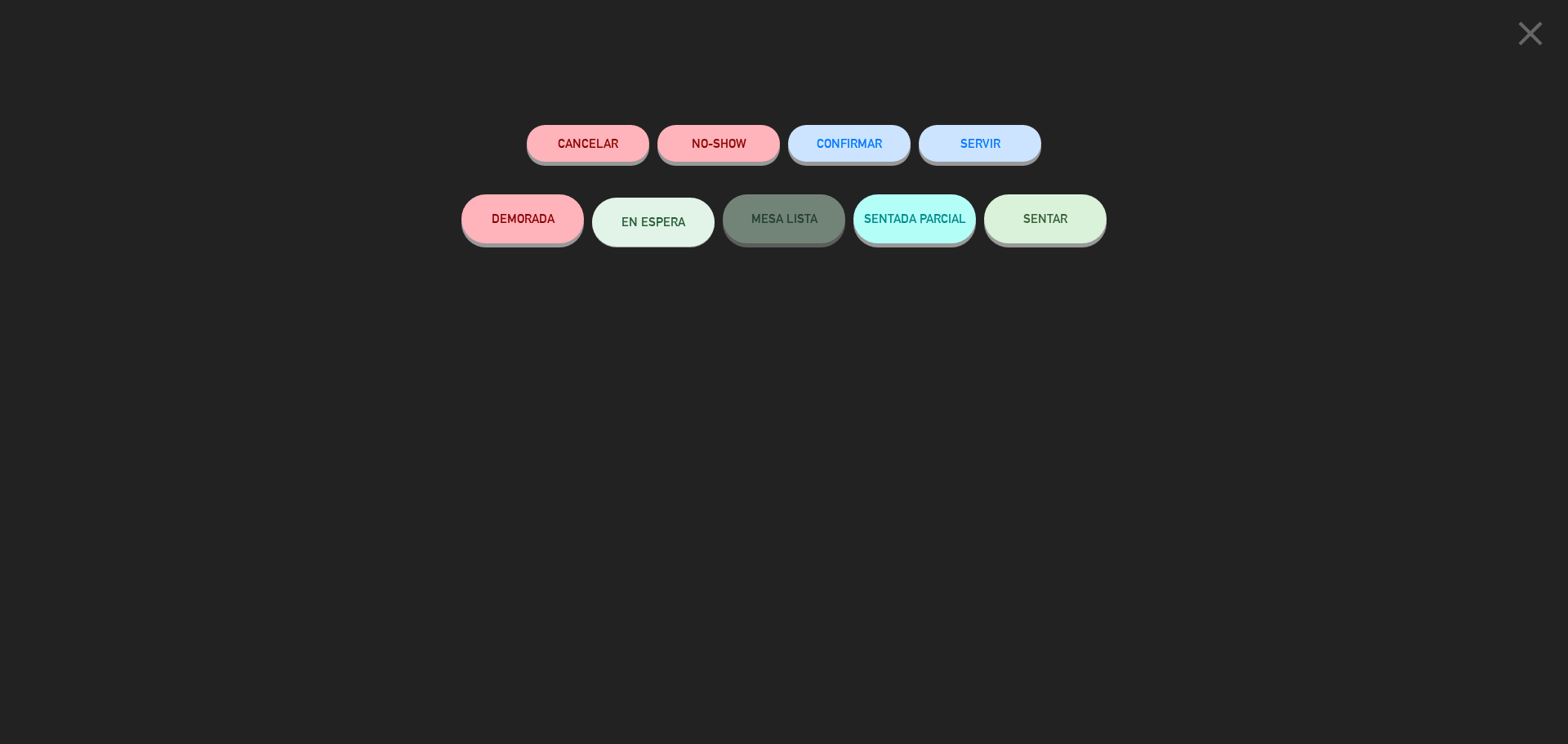
click at [1021, 217] on button "SENTAR" at bounding box center [1045, 219] width 122 height 49
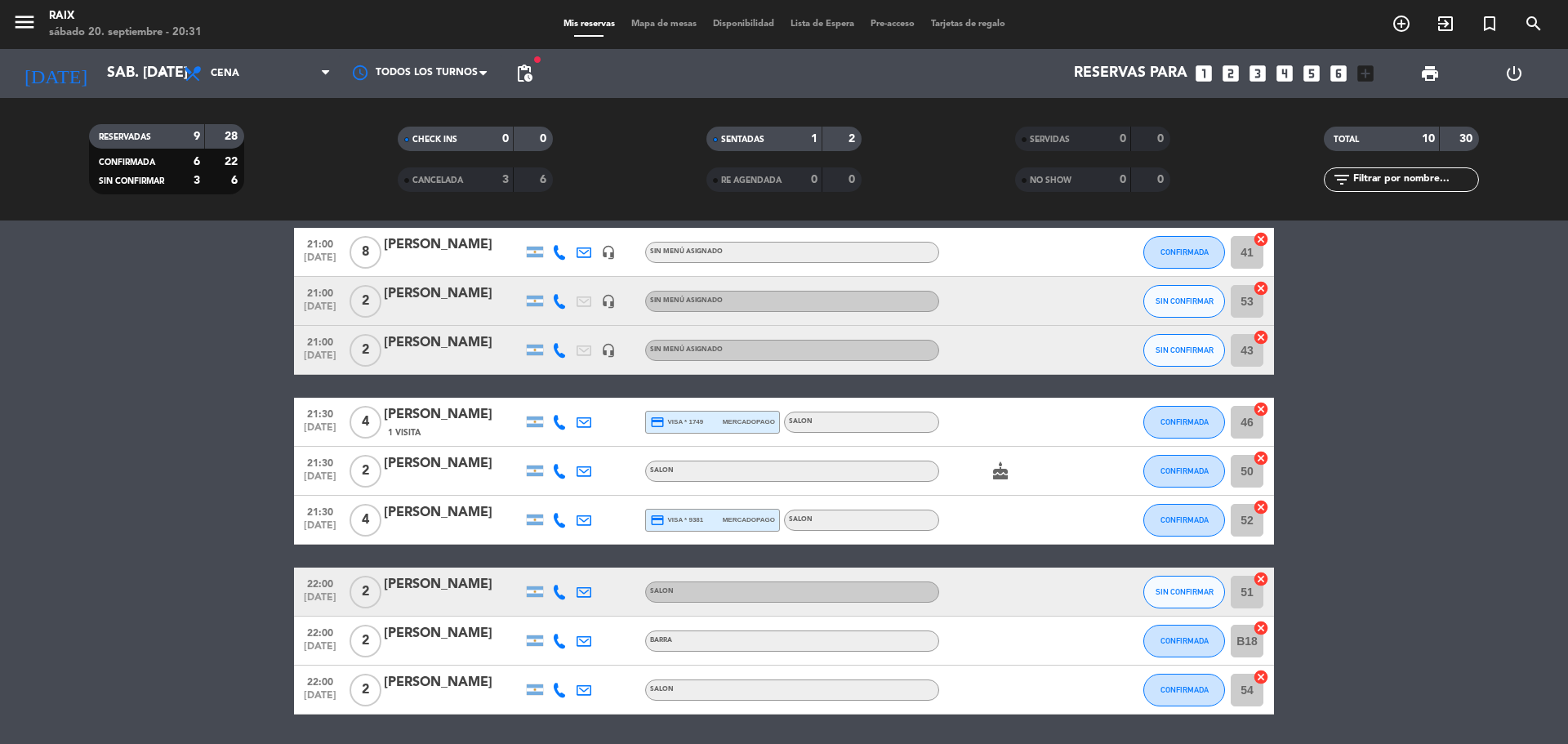
scroll to position [163, 0]
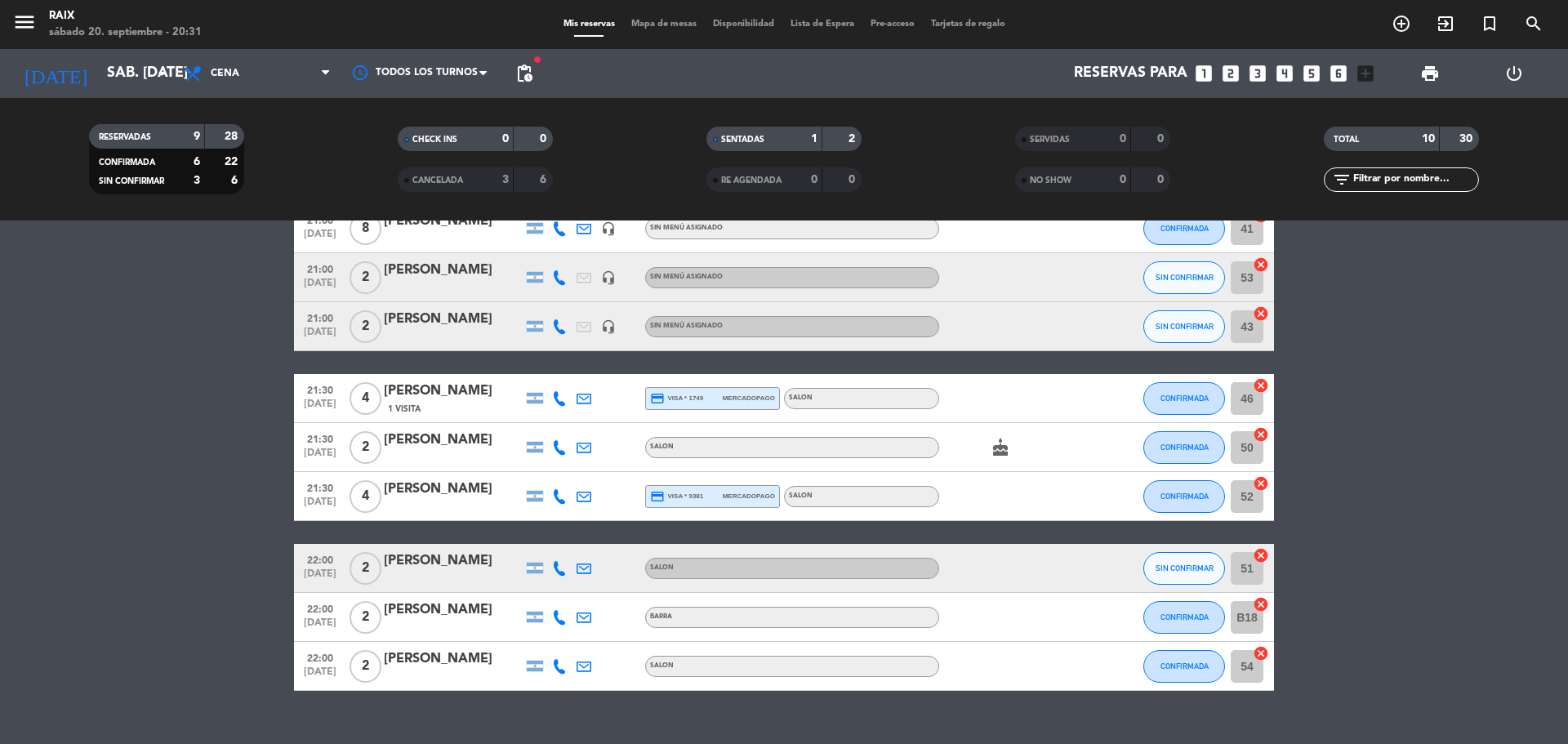
click at [644, 23] on span "Mapa de mesas" at bounding box center [664, 24] width 82 height 9
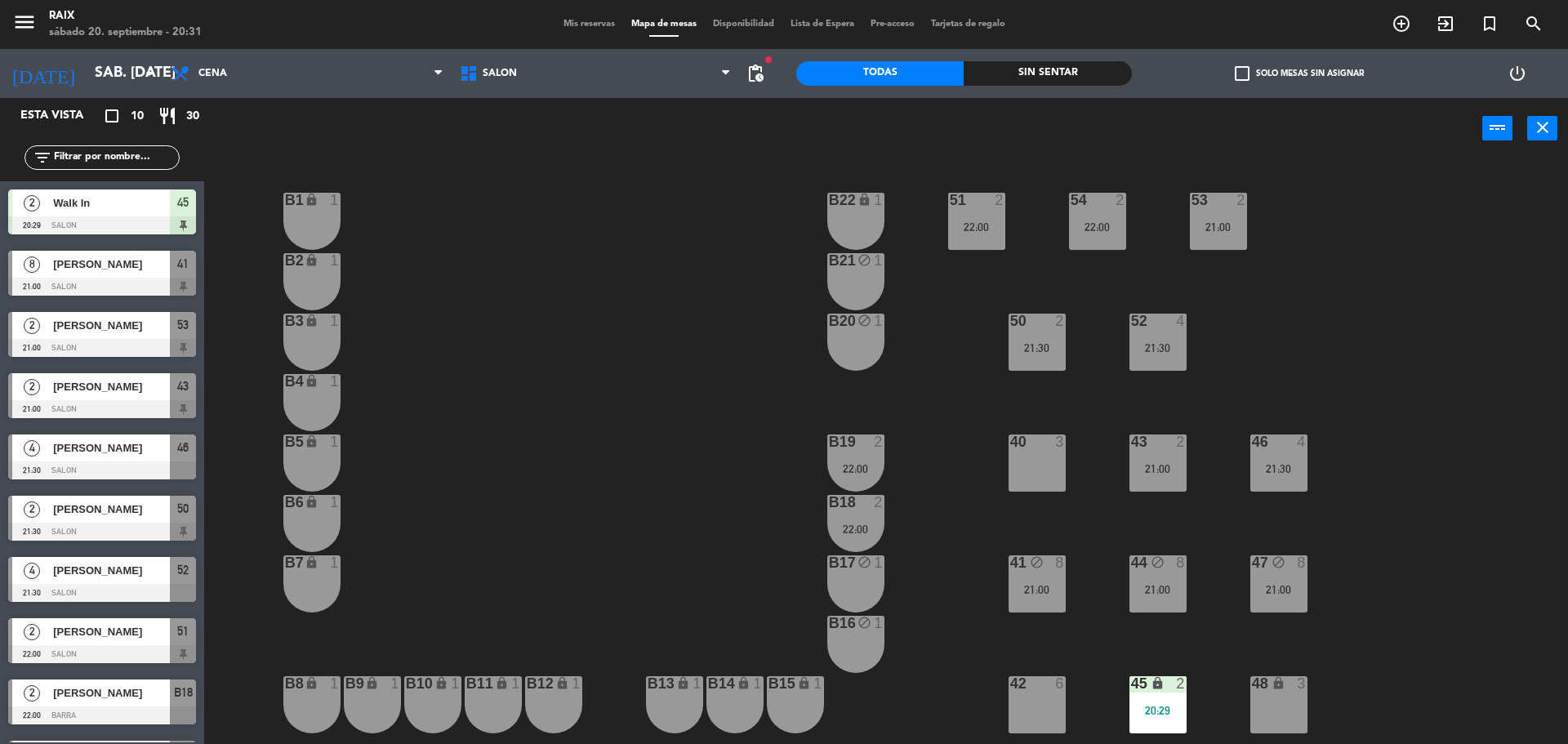
click at [1130, 449] on div "43 2" at bounding box center [1158, 442] width 57 height 16
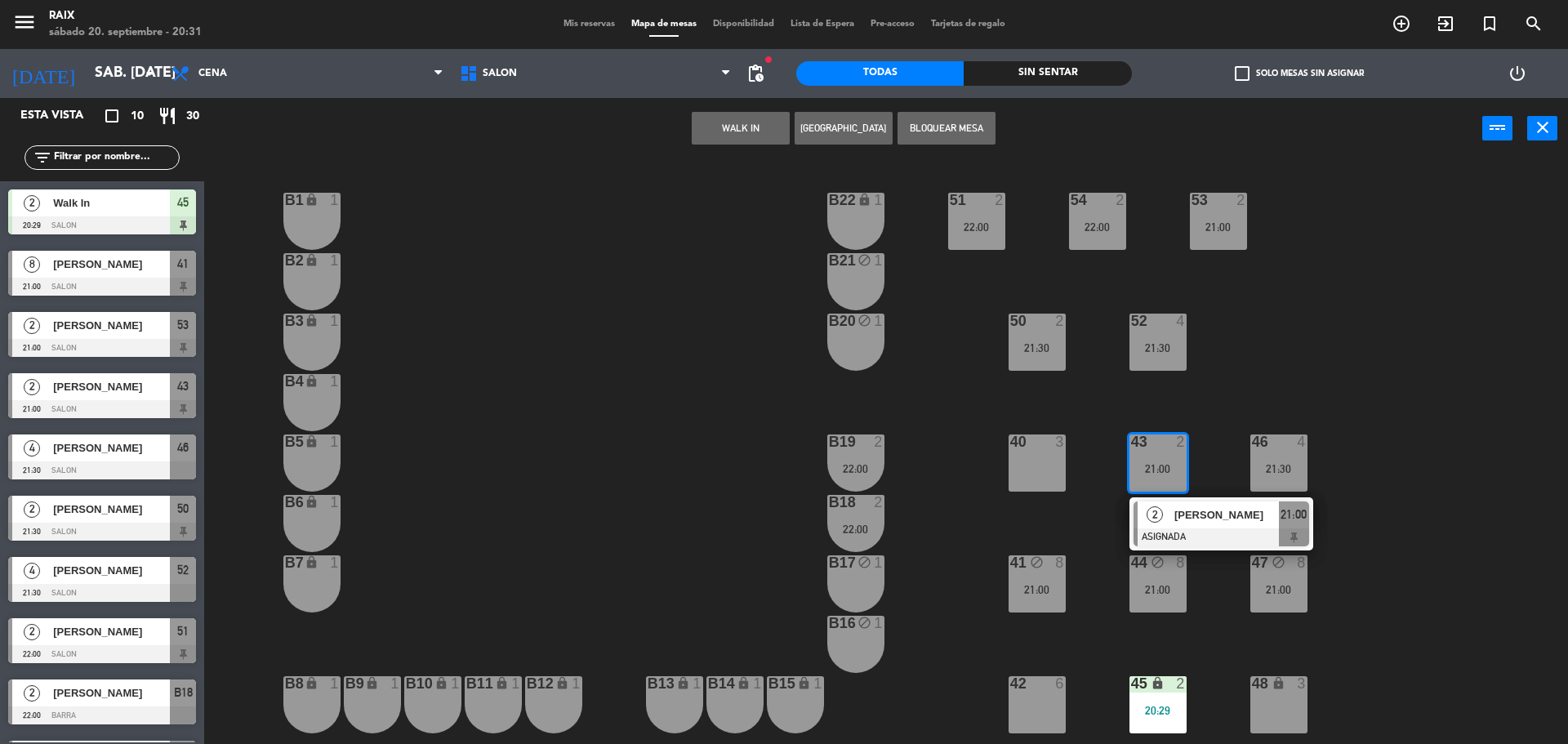
click at [1485, 462] on div "51 2 22:00 53 2 21:00 54 2 22:00 B1 lock 1 B22 lock 1 B2 lock 1 B21 block 1 50 …" at bounding box center [894, 455] width 1348 height 585
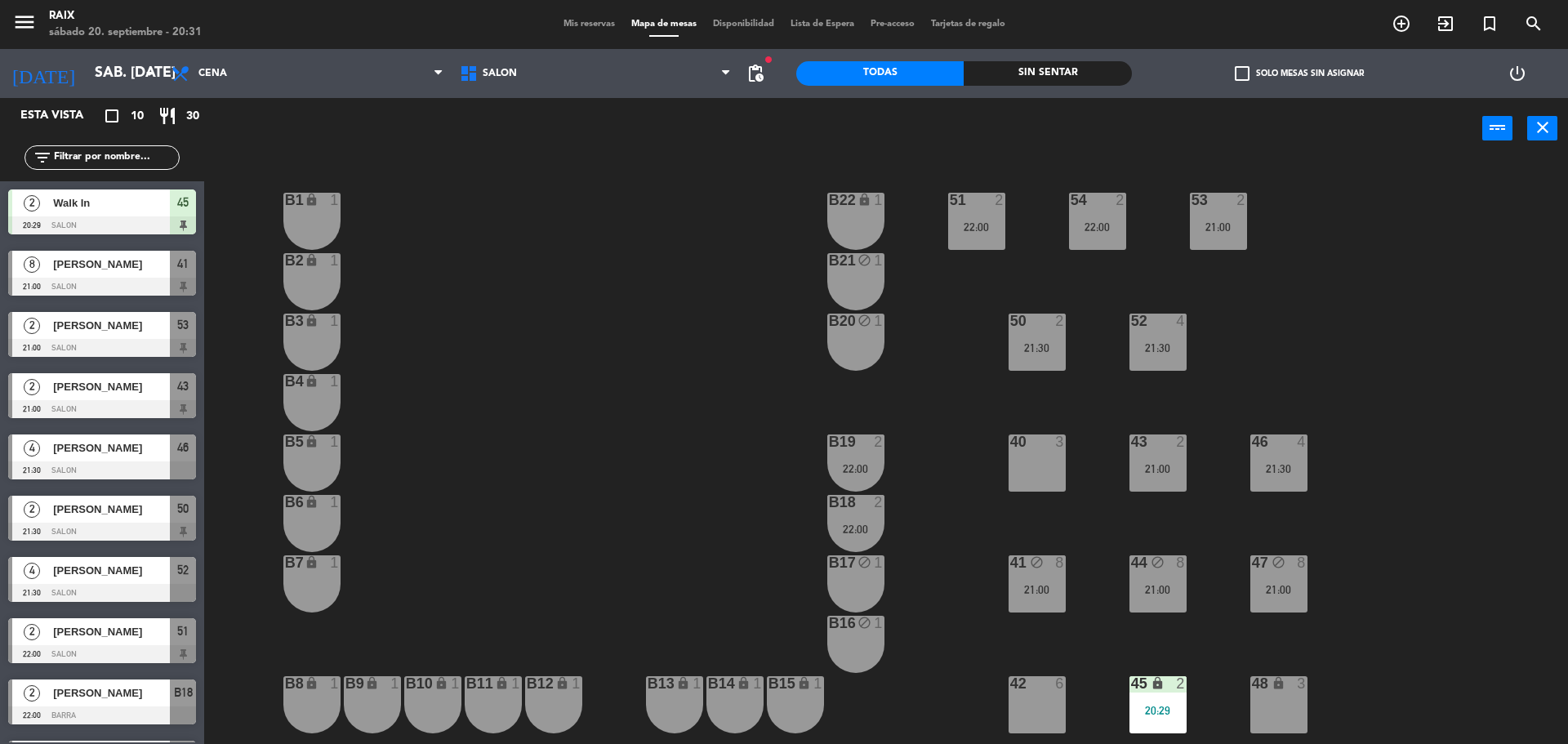
click at [1283, 463] on div "21:30" at bounding box center [1279, 468] width 57 height 11
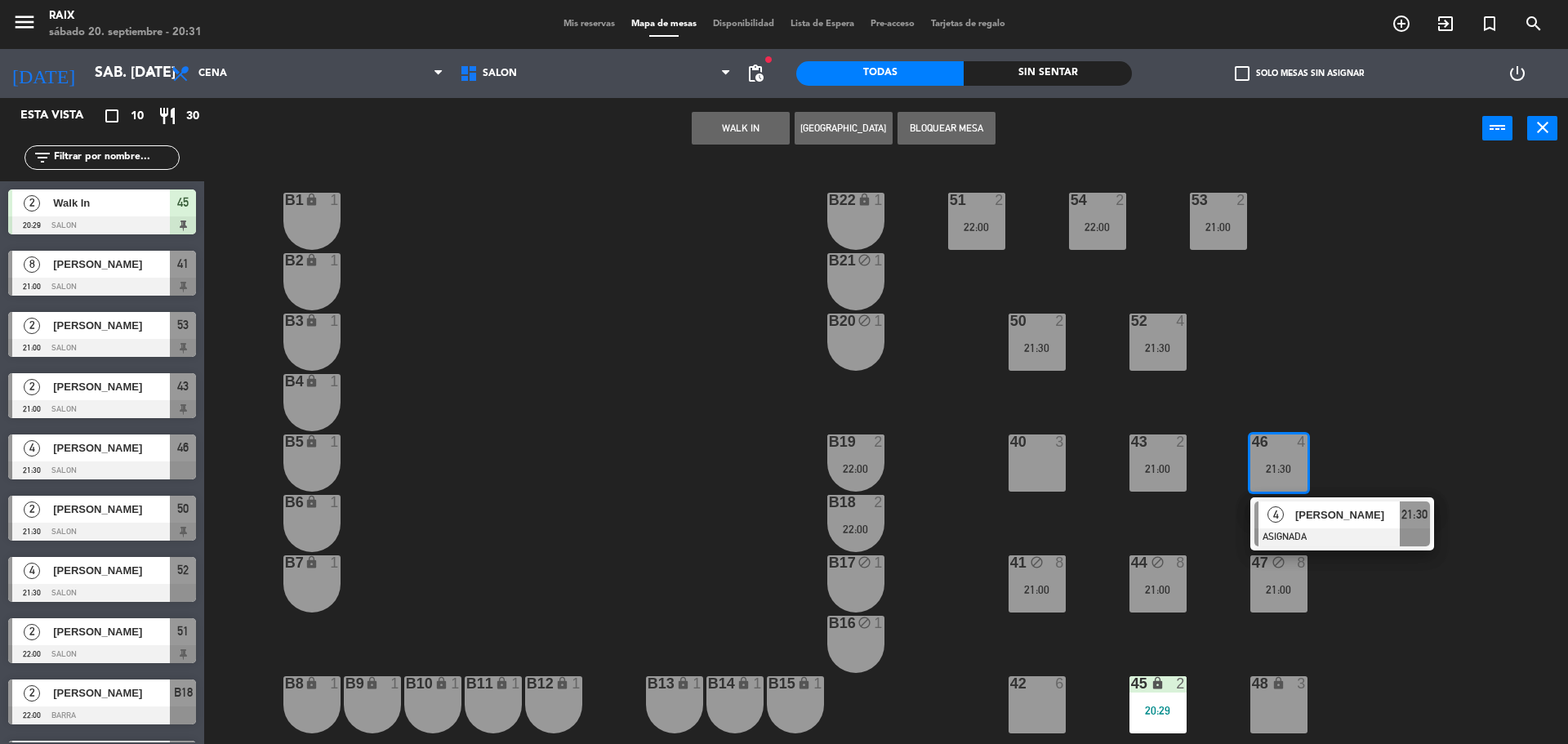
click at [1388, 445] on div "51 2 22:00 53 2 21:00 54 2 22:00 B1 lock 1 B22 lock 1 B2 lock 1 B21 block 1 50 …" at bounding box center [894, 455] width 1348 height 585
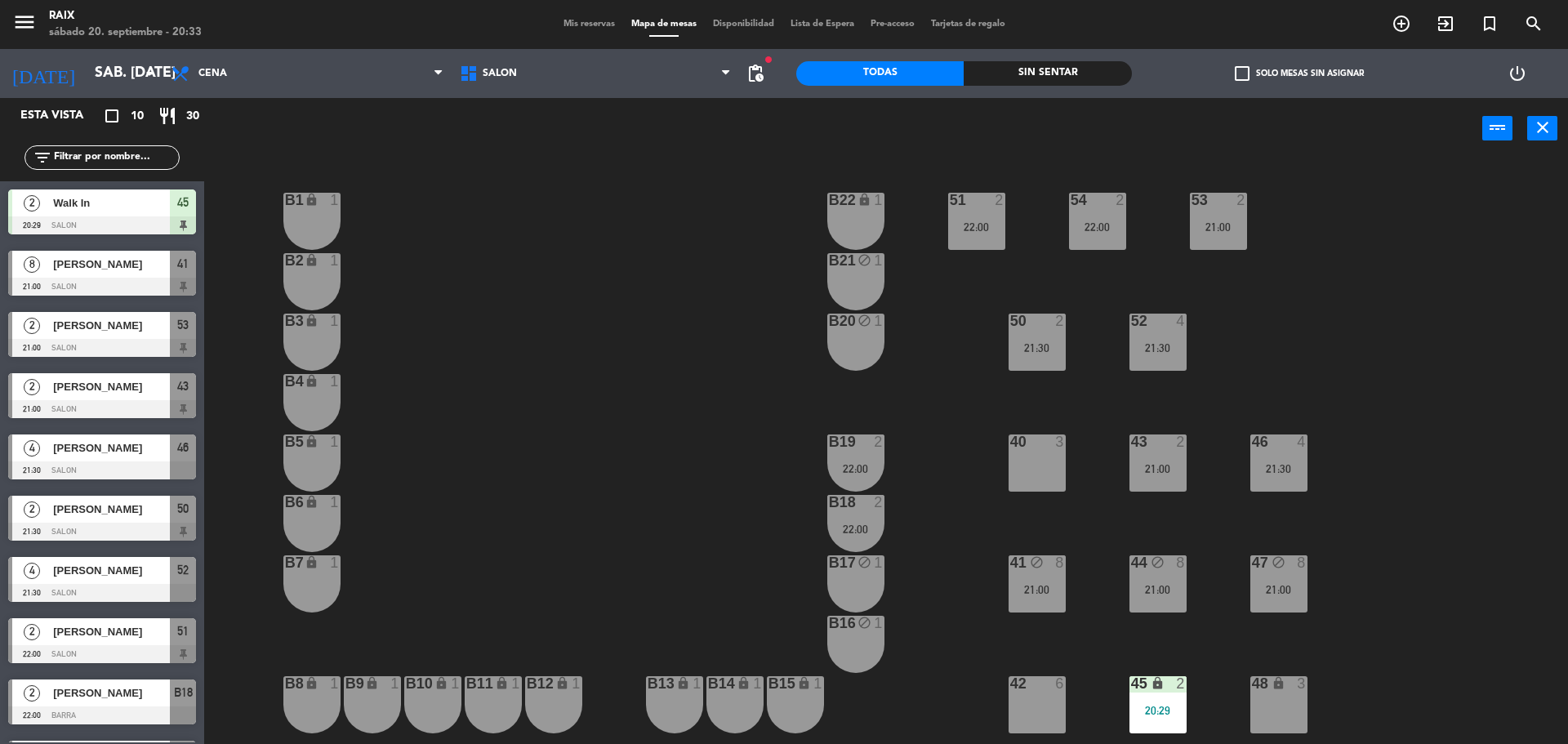
click at [578, 30] on div "Mis reservas Mapa de mesas Disponibilidad Lista de Espera Pre-acceso Tarjetas d…" at bounding box center [784, 25] width 458 height 15
click at [587, 30] on div "Mis reservas Mapa de mesas Disponibilidad Lista de Espera Pre-acceso Tarjetas d…" at bounding box center [784, 25] width 458 height 15
click at [579, 26] on span "Mis reservas" at bounding box center [589, 24] width 68 height 9
